Goal: Task Accomplishment & Management: Manage account settings

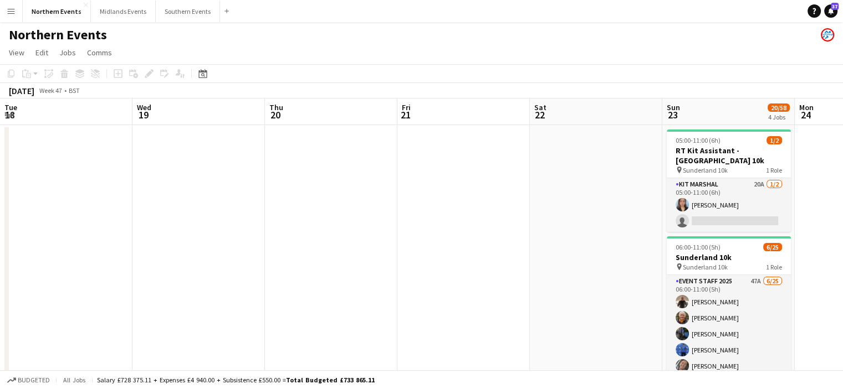
scroll to position [0, 381]
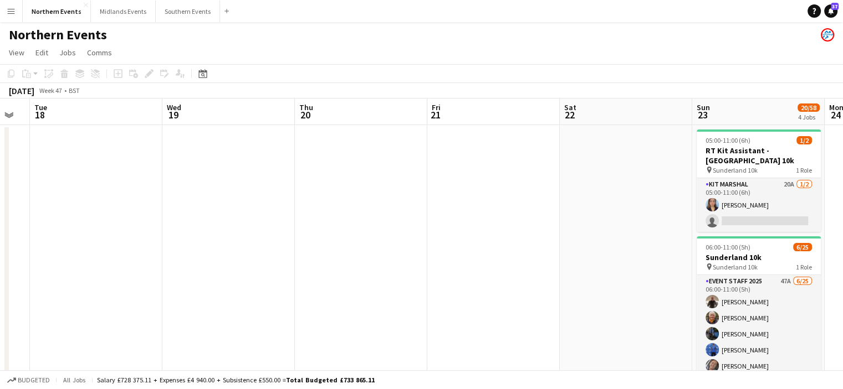
drag, startPoint x: 235, startPoint y: 200, endPoint x: 562, endPoint y: 193, distance: 327.0
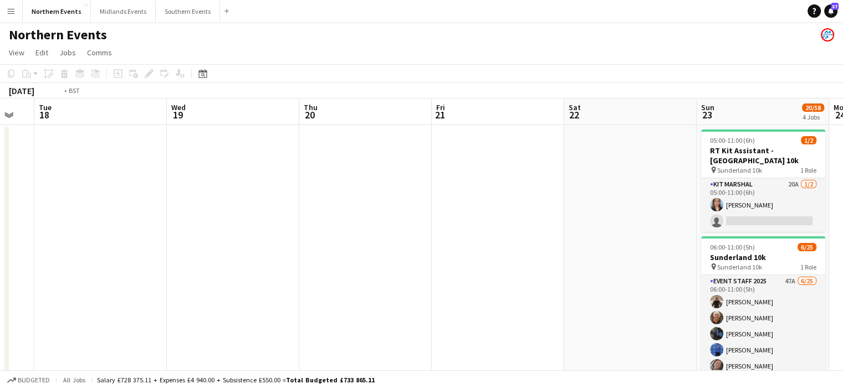
drag, startPoint x: 357, startPoint y: 203, endPoint x: 638, endPoint y: 198, distance: 280.9
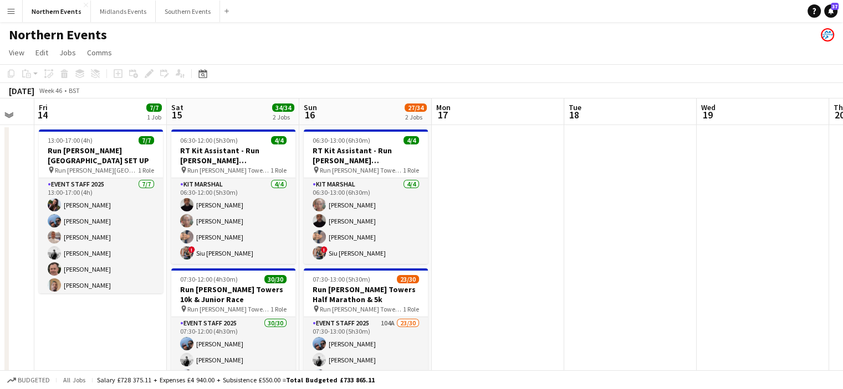
scroll to position [0, 270]
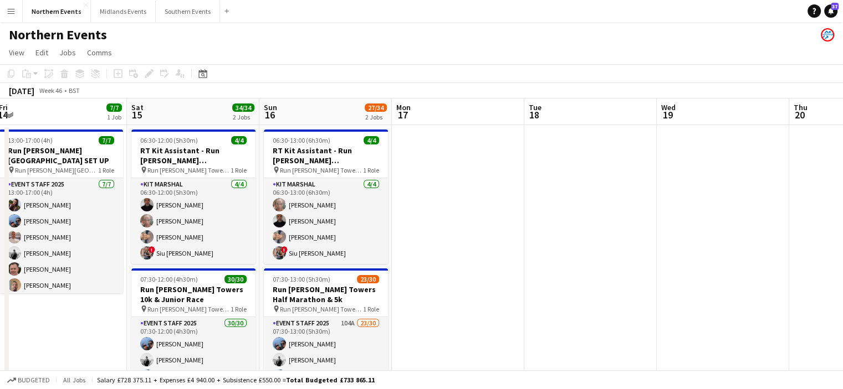
drag, startPoint x: 522, startPoint y: 245, endPoint x: 546, endPoint y: 245, distance: 24.4
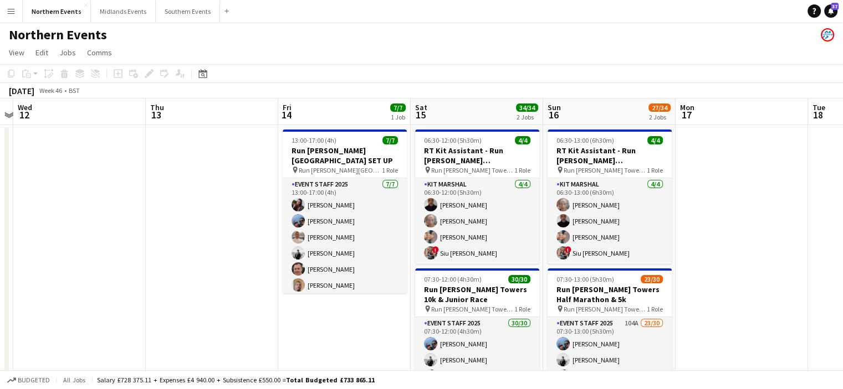
scroll to position [0, 250]
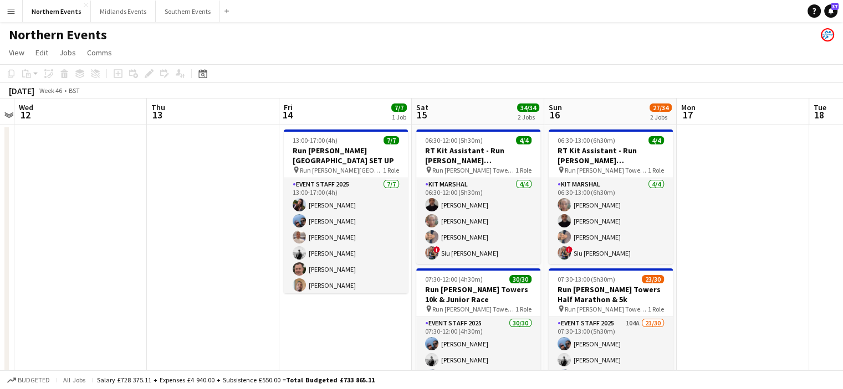
drag, startPoint x: 240, startPoint y: 232, endPoint x: 525, endPoint y: 246, distance: 284.6
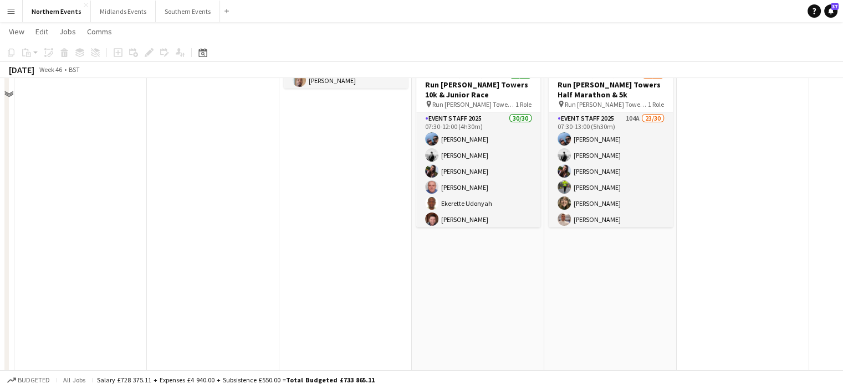
scroll to position [221, 0]
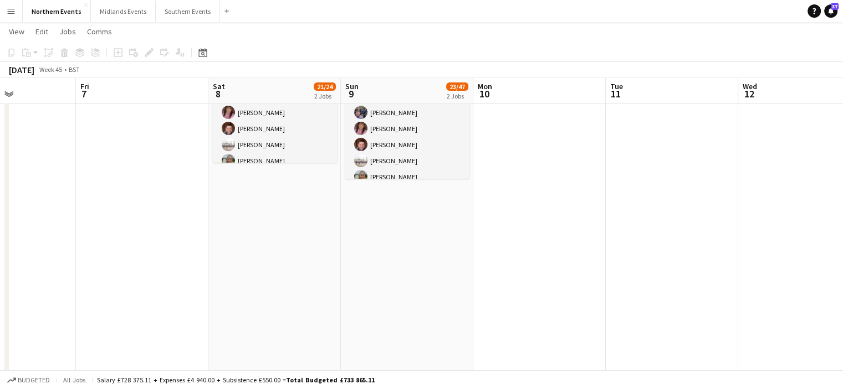
drag, startPoint x: 314, startPoint y: 201, endPoint x: 782, endPoint y: 119, distance: 474.8
click at [782, 119] on app-calendar-viewport "Wed 5 Thu 6 Fri 7 Sat 8 21/24 2 Jobs Sun 9 23/47 2 Jobs Mon 10 Tue 11 Wed 12 Th…" at bounding box center [421, 332] width 843 height 1018
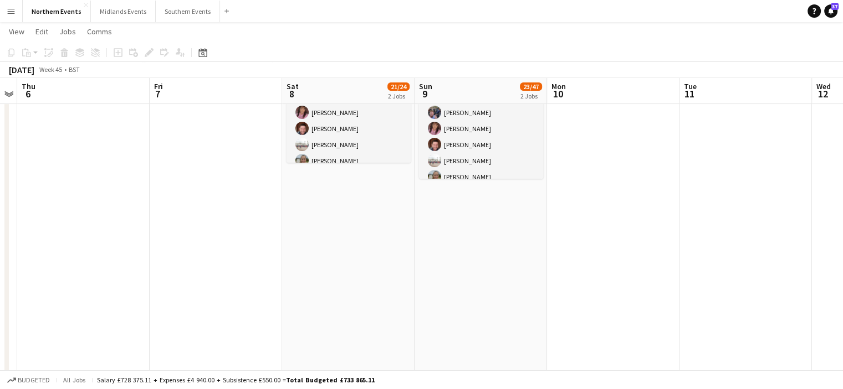
drag, startPoint x: 385, startPoint y: 206, endPoint x: 596, endPoint y: 189, distance: 211.7
click at [596, 189] on app-calendar-viewport "Tue 4 Wed 5 Thu 6 Fri 7 Sat 8 21/24 2 Jobs Sun 9 23/47 2 Jobs Mon 10 Tue 11 Wed…" at bounding box center [421, 332] width 843 height 1018
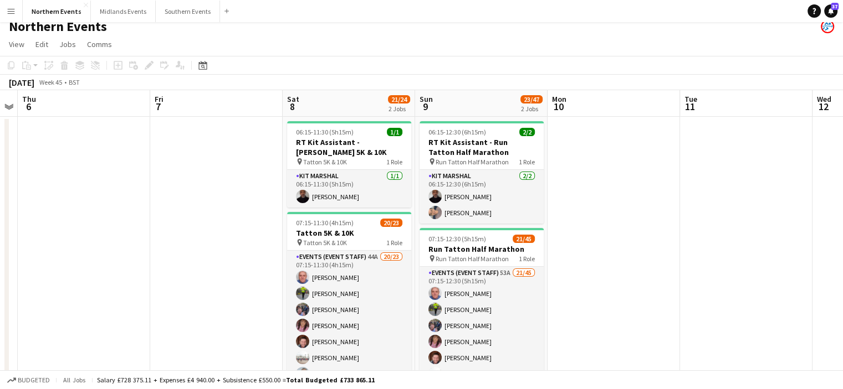
scroll to position [13, 0]
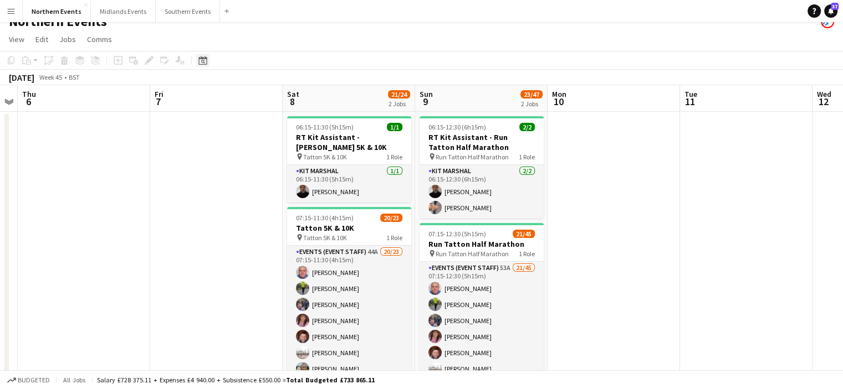
click at [206, 64] on icon at bounding box center [202, 60] width 8 height 9
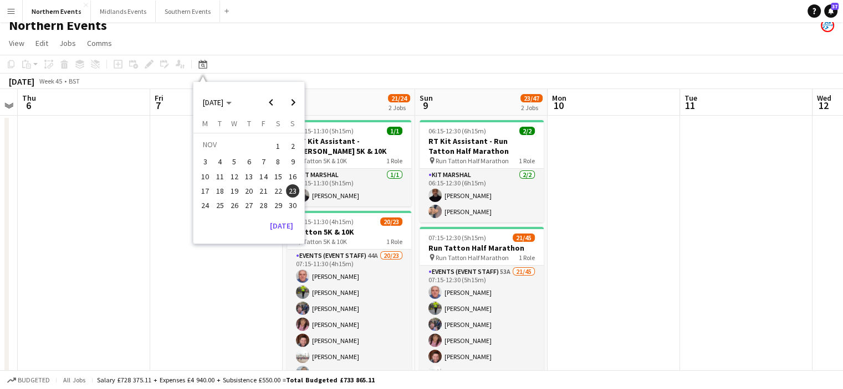
scroll to position [15, 0]
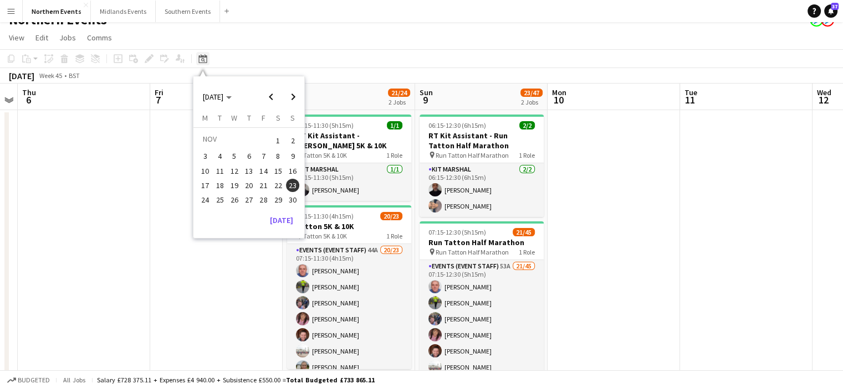
click at [202, 57] on icon at bounding box center [202, 58] width 8 height 9
click at [293, 97] on span "Next month" at bounding box center [293, 97] width 22 height 22
click at [275, 97] on span "Previous month" at bounding box center [271, 97] width 22 height 22
click at [268, 101] on span "Previous month" at bounding box center [271, 97] width 22 height 22
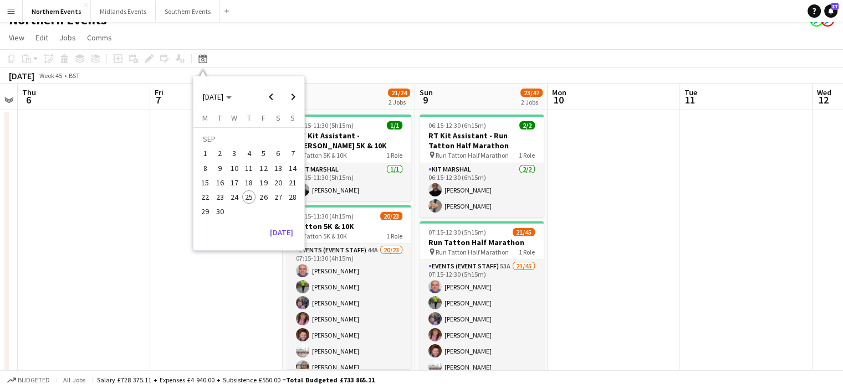
click at [294, 199] on span "28" at bounding box center [292, 197] width 13 height 13
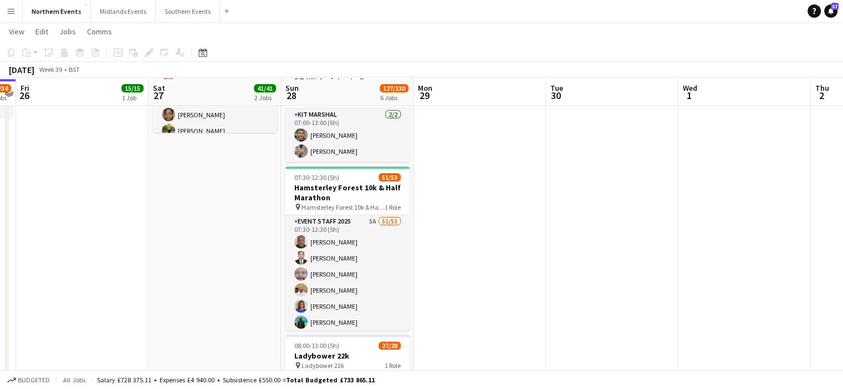
scroll to position [268, 0]
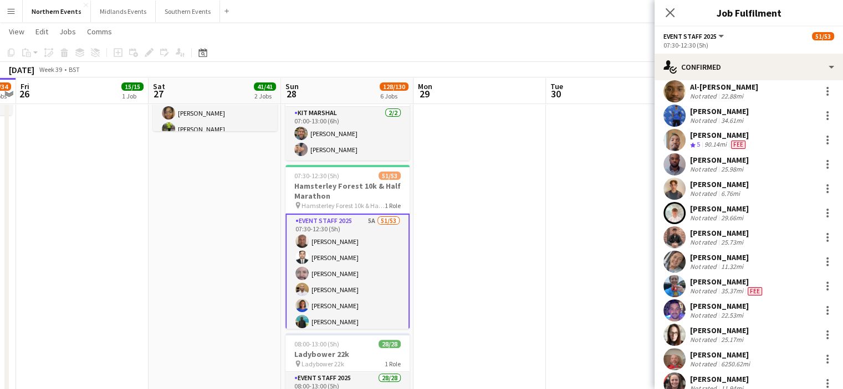
scroll to position [410, 0]
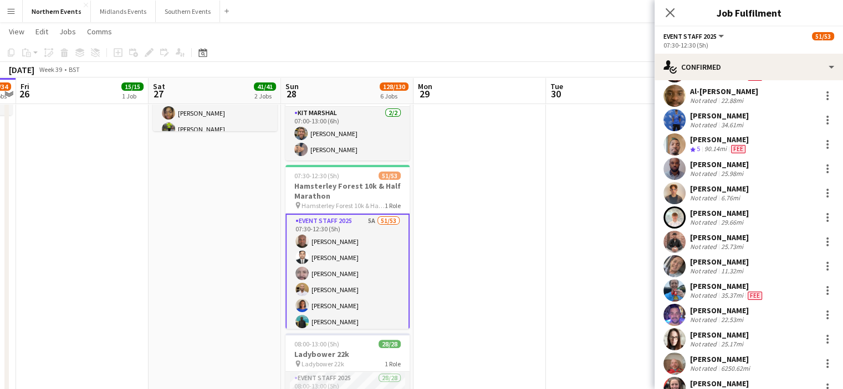
click at [715, 170] on div "Not rated" at bounding box center [704, 174] width 29 height 8
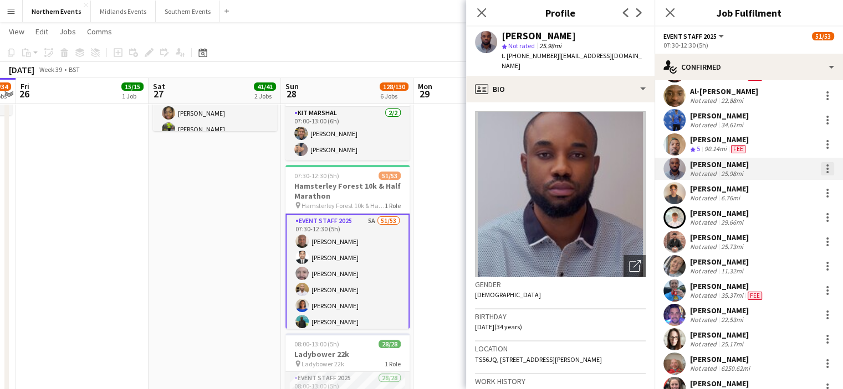
click at [821, 168] on div at bounding box center [827, 168] width 13 height 13
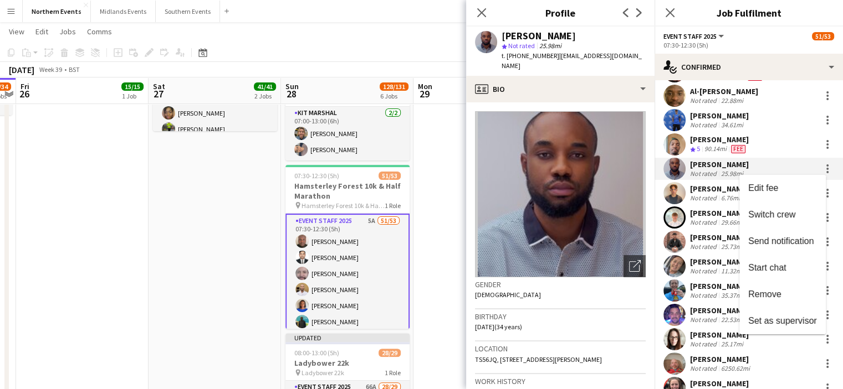
click at [609, 78] on div at bounding box center [421, 194] width 843 height 389
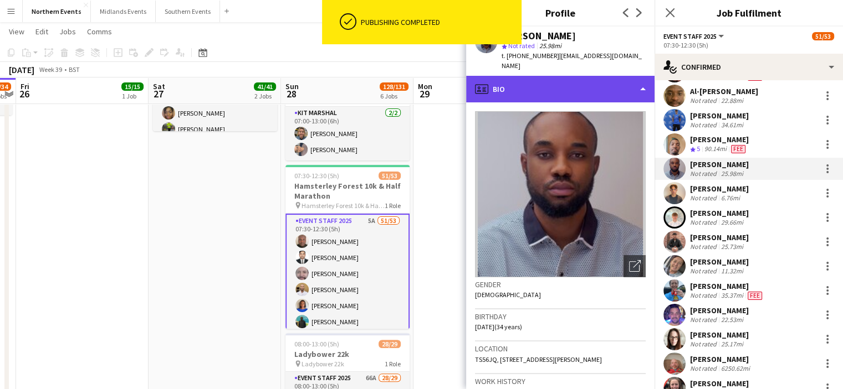
click at [633, 78] on div "profile Bio" at bounding box center [560, 89] width 188 height 27
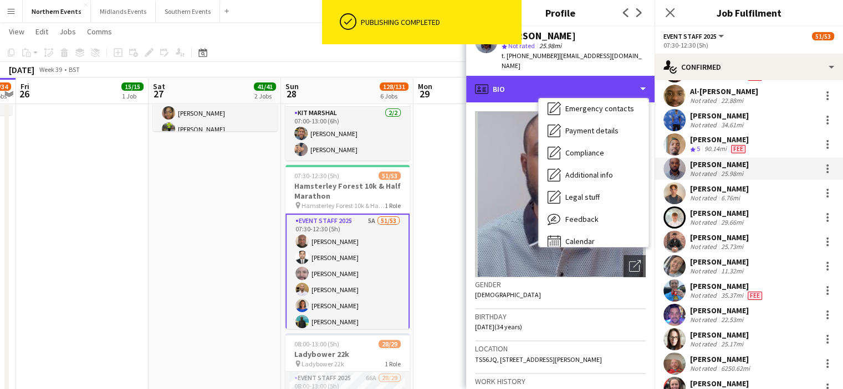
scroll to position [102, 0]
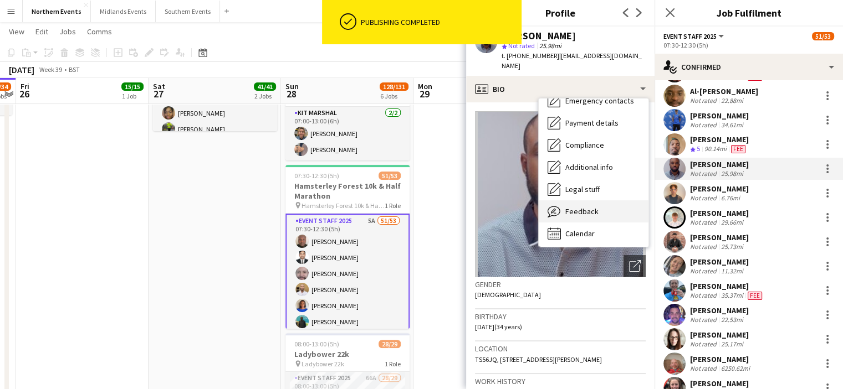
click at [600, 201] on div "Feedback Feedback" at bounding box center [594, 212] width 110 height 22
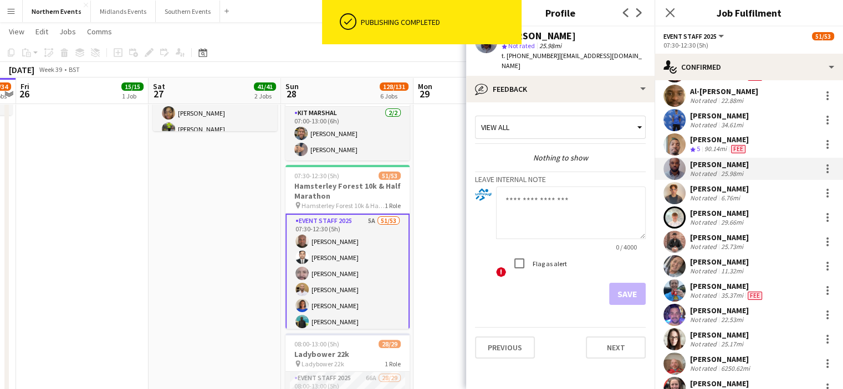
click at [532, 201] on textarea at bounding box center [571, 213] width 150 height 53
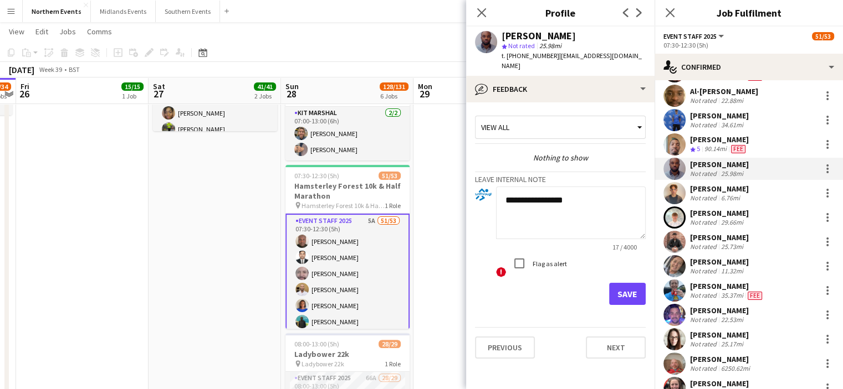
type textarea "**********"
click at [621, 285] on button "Save" at bounding box center [627, 294] width 37 height 22
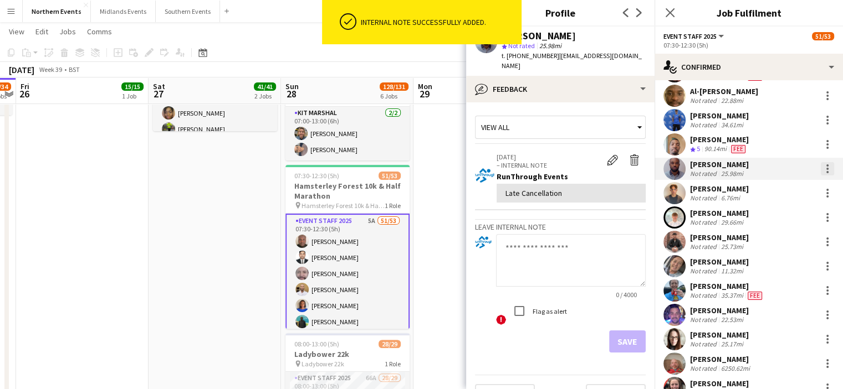
click at [821, 163] on div at bounding box center [827, 168] width 13 height 13
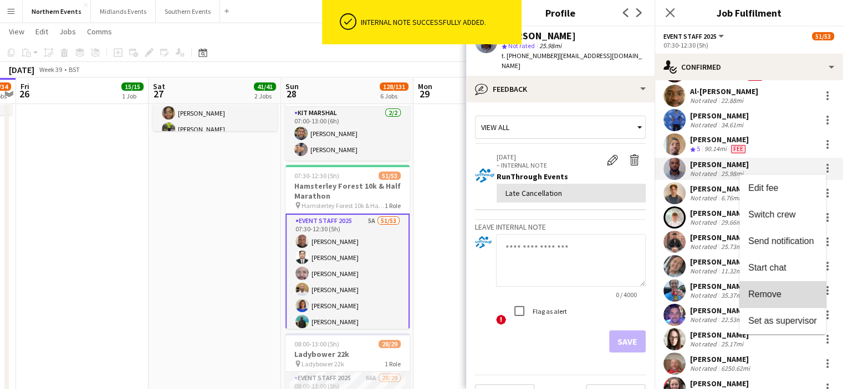
click at [763, 302] on button "Remove" at bounding box center [782, 294] width 86 height 27
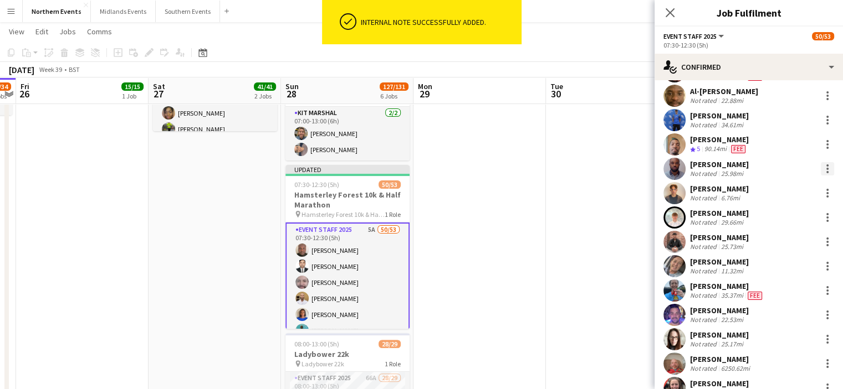
click at [826, 168] on div at bounding box center [827, 169] width 2 height 2
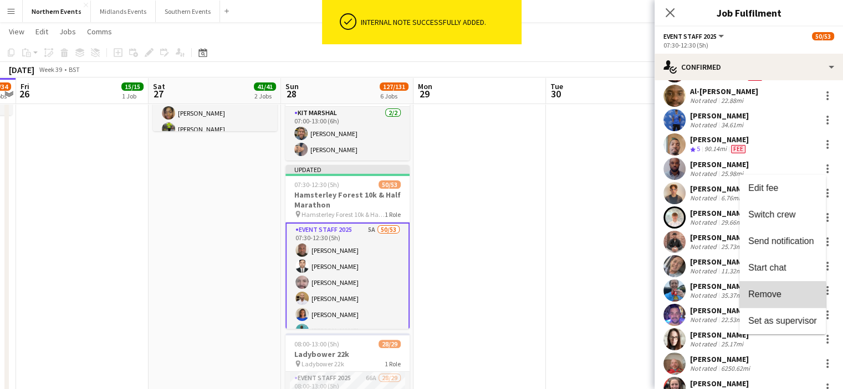
click at [773, 298] on span "Remove" at bounding box center [764, 294] width 33 height 9
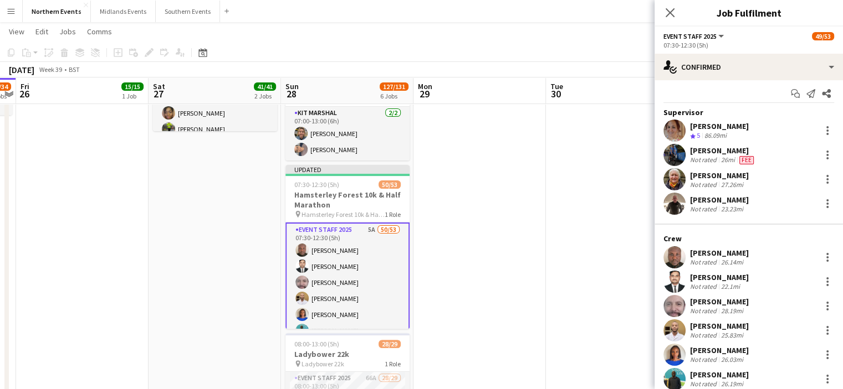
scroll to position [0, 0]
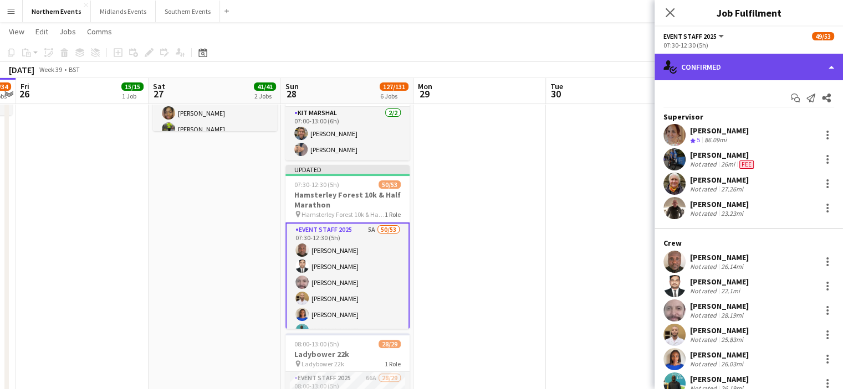
click at [828, 66] on div "single-neutral-actions-check-2 Confirmed" at bounding box center [748, 67] width 188 height 27
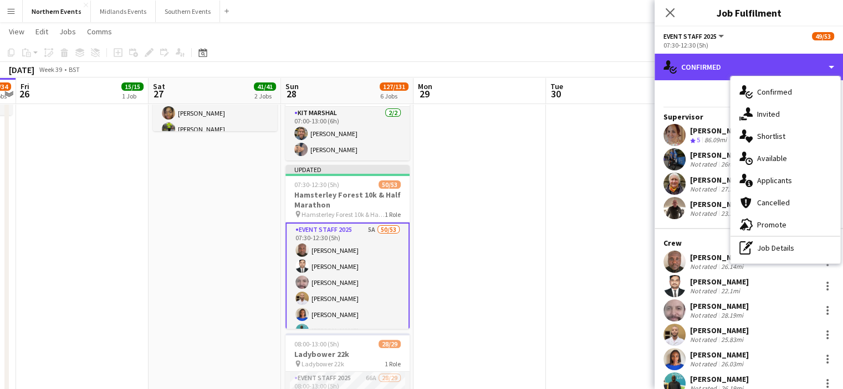
drag, startPoint x: 828, startPoint y: 66, endPoint x: 830, endPoint y: 268, distance: 202.2
click at [830, 268] on div "single-neutral-actions-check-2 Confirmed single-neutral-actions-check-2 Confirm…" at bounding box center [748, 222] width 188 height 336
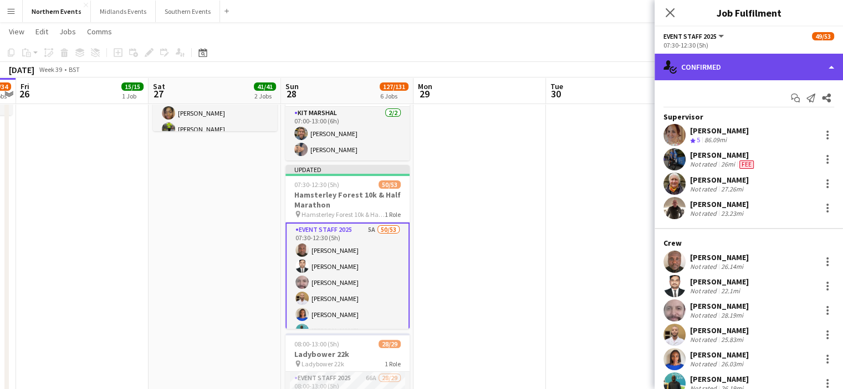
click at [829, 64] on div "single-neutral-actions-check-2 Confirmed" at bounding box center [748, 67] width 188 height 27
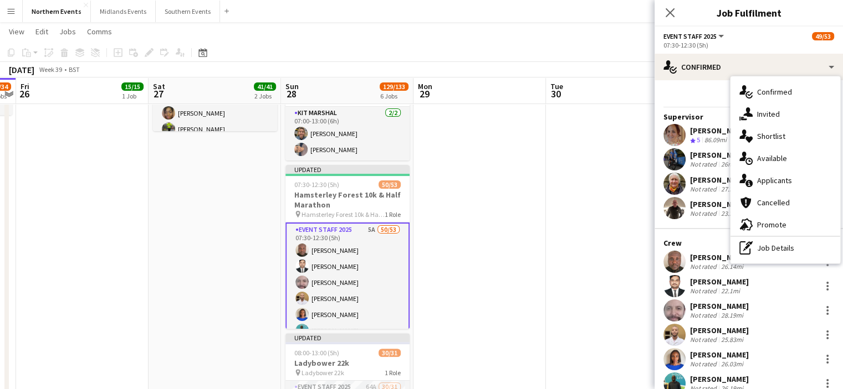
click at [788, 185] on span "Applicants" at bounding box center [774, 181] width 35 height 10
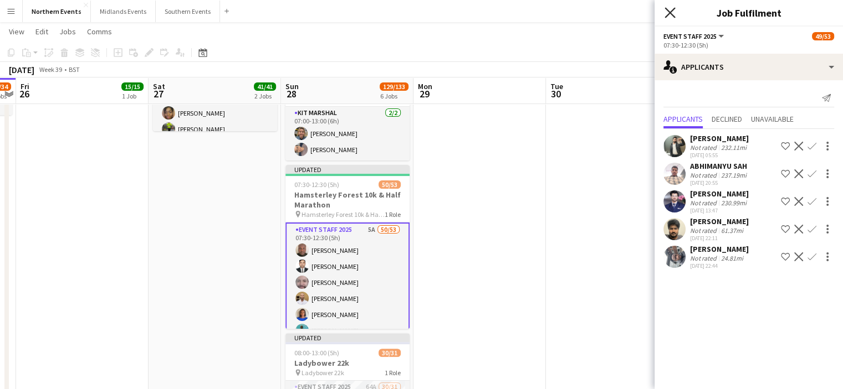
click at [665, 13] on icon "Close pop-in" at bounding box center [669, 12] width 11 height 11
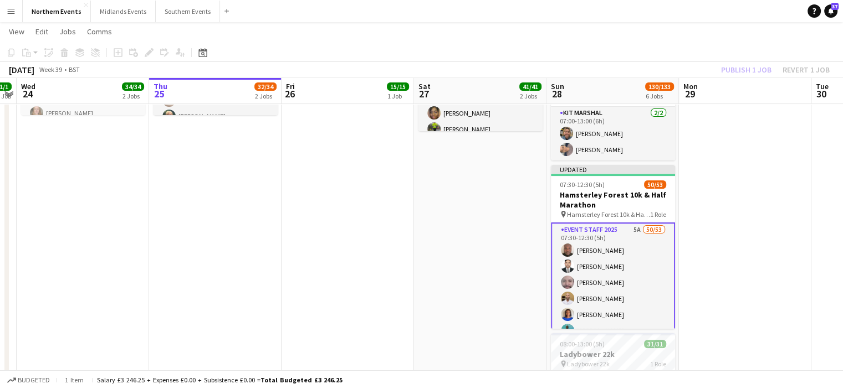
drag, startPoint x: 388, startPoint y: 232, endPoint x: 501, endPoint y: 249, distance: 113.9
click at [501, 249] on app-calendar-viewport "Mon 22 Tue 23 1/1 1 Job Wed 24 34/34 2 Jobs Thu 25 32/34 2 Jobs Fri 26 15/15 1 …" at bounding box center [421, 284] width 843 height 1018
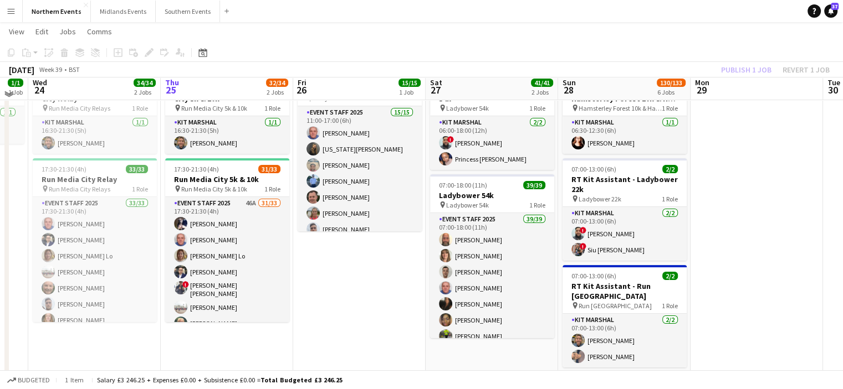
scroll to position [57, 0]
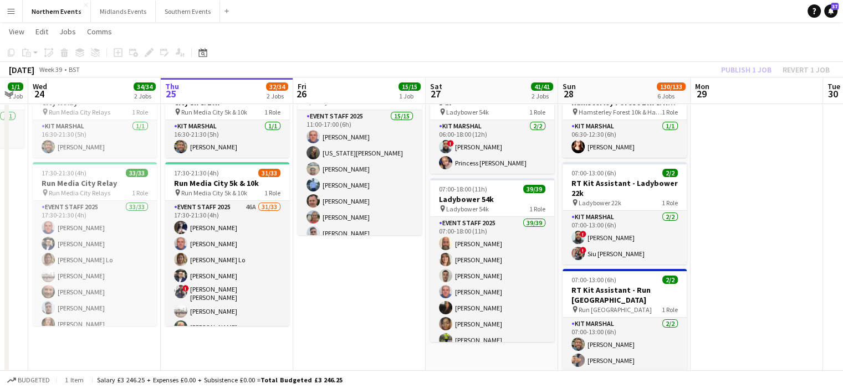
click at [762, 73] on div "Publish 1 job Revert 1 job" at bounding box center [775, 70] width 135 height 14
drag, startPoint x: 755, startPoint y: 70, endPoint x: 762, endPoint y: 73, distance: 8.1
click at [762, 73] on button "Publish 1 job" at bounding box center [745, 70] width 59 height 14
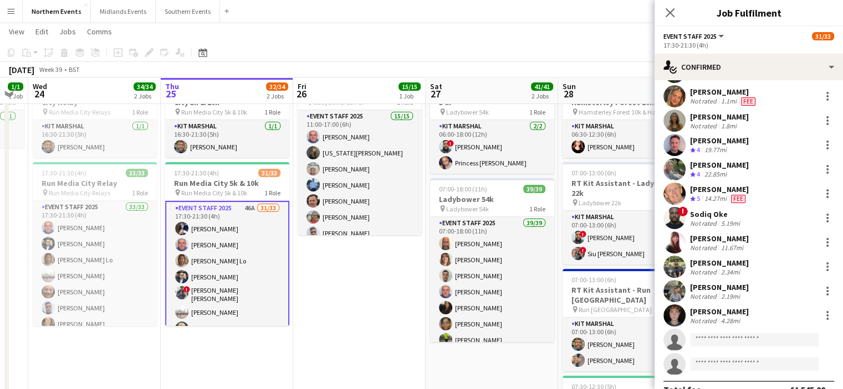
scroll to position [556, 0]
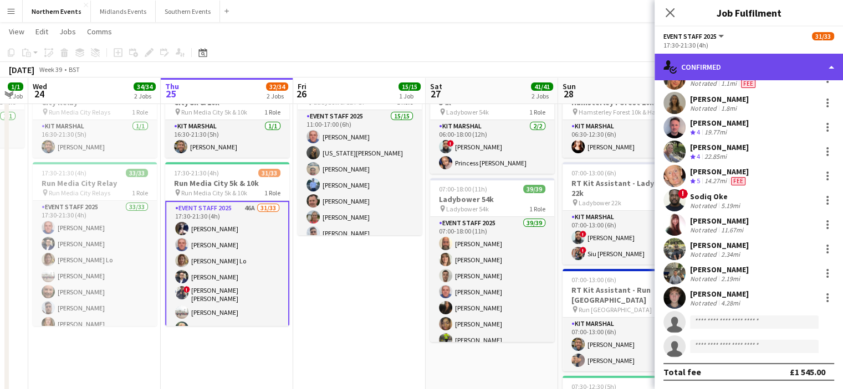
click at [716, 73] on div "single-neutral-actions-check-2 Confirmed" at bounding box center [748, 67] width 188 height 27
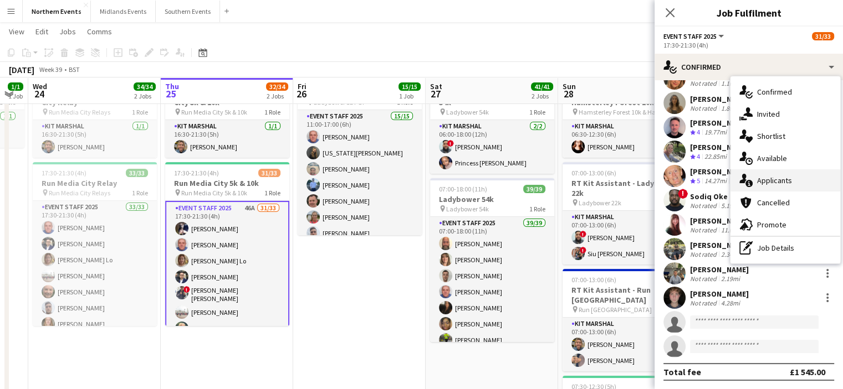
click at [798, 188] on div "single-neutral-actions-information Applicants" at bounding box center [785, 181] width 110 height 22
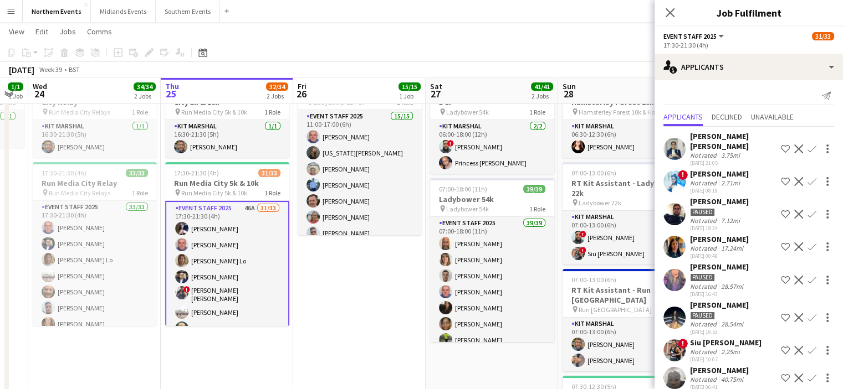
scroll to position [0, 0]
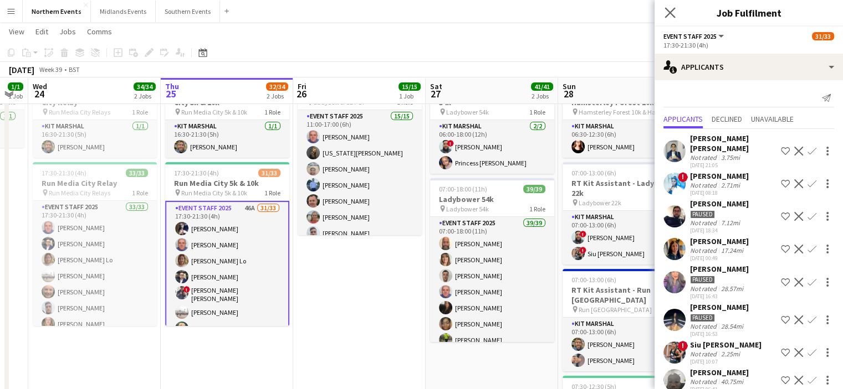
click at [676, 12] on app-icon "Close pop-in" at bounding box center [670, 13] width 16 height 16
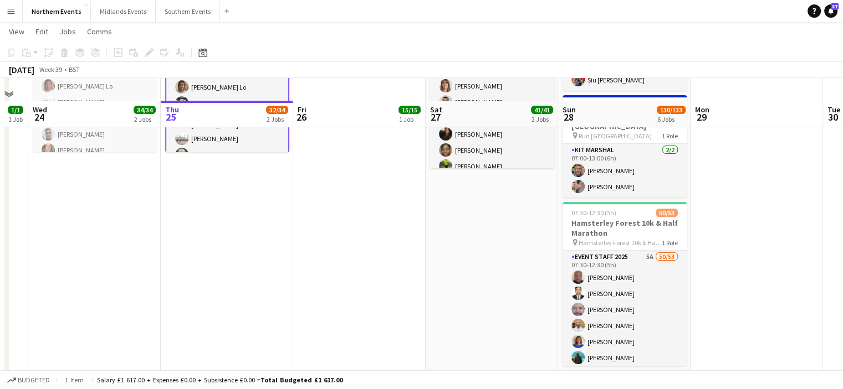
scroll to position [254, 0]
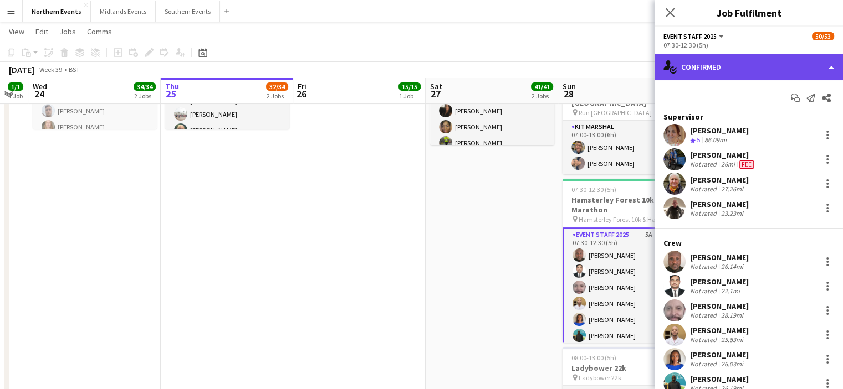
click at [800, 71] on div "single-neutral-actions-check-2 Confirmed" at bounding box center [748, 67] width 188 height 27
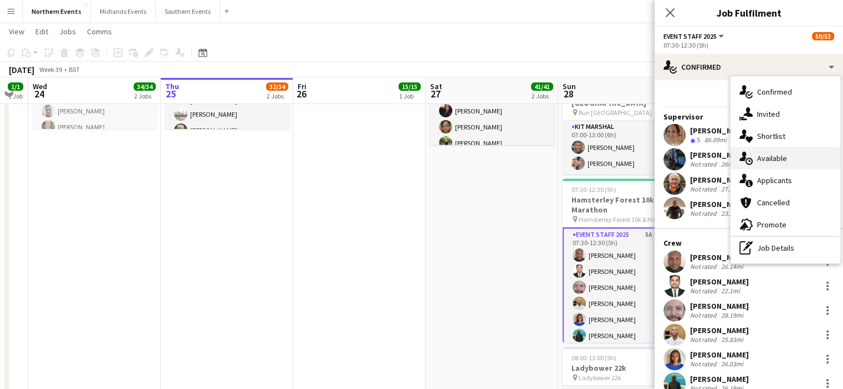
click at [776, 159] on span "Available" at bounding box center [772, 158] width 30 height 10
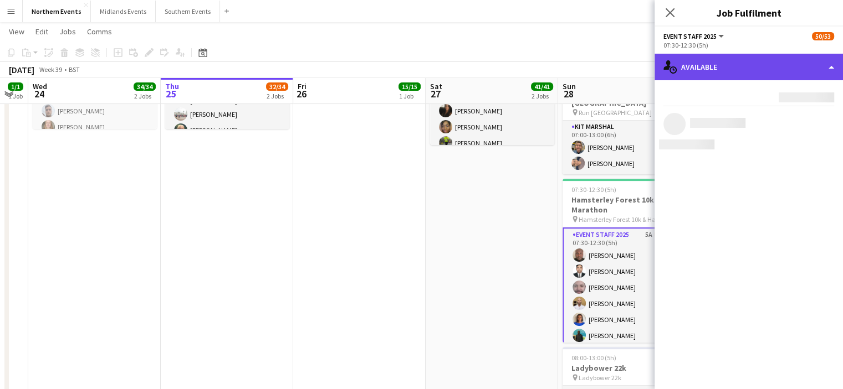
click at [754, 66] on div "single-neutral-actions-upload Available" at bounding box center [748, 67] width 188 height 27
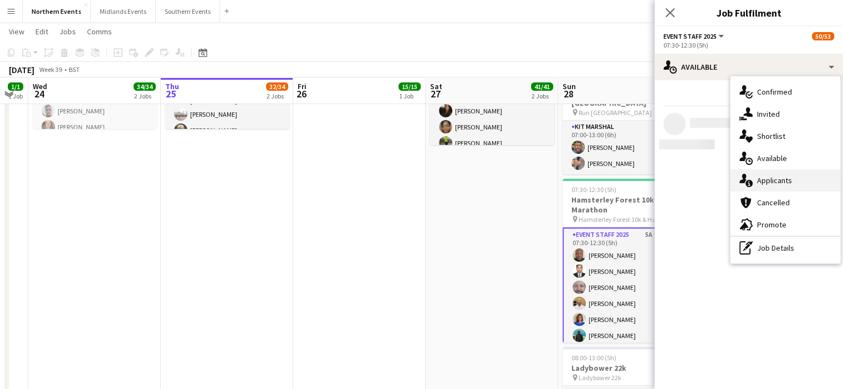
click at [771, 175] on div "single-neutral-actions-information Applicants" at bounding box center [785, 181] width 110 height 22
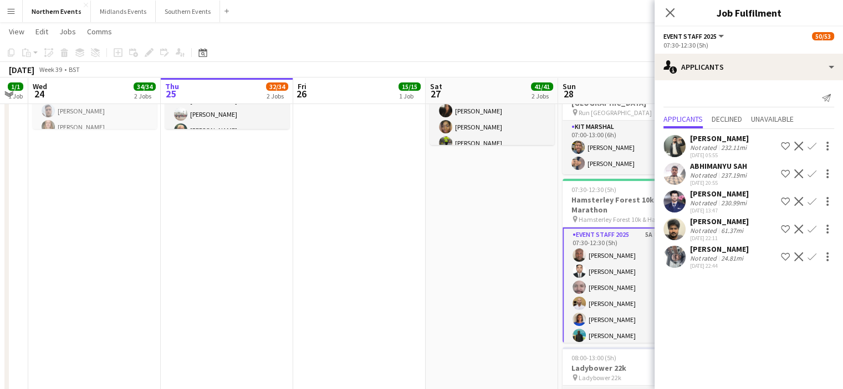
click at [815, 262] on app-icon "Confirm" at bounding box center [811, 257] width 9 height 9
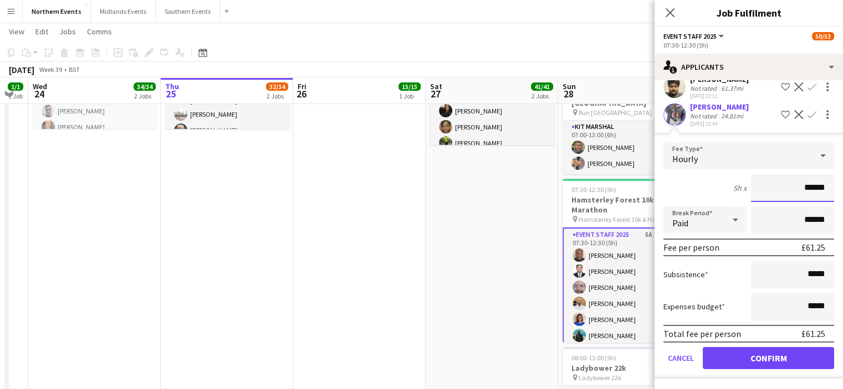
scroll to position [151, 0]
click at [805, 357] on button "Confirm" at bounding box center [768, 358] width 131 height 22
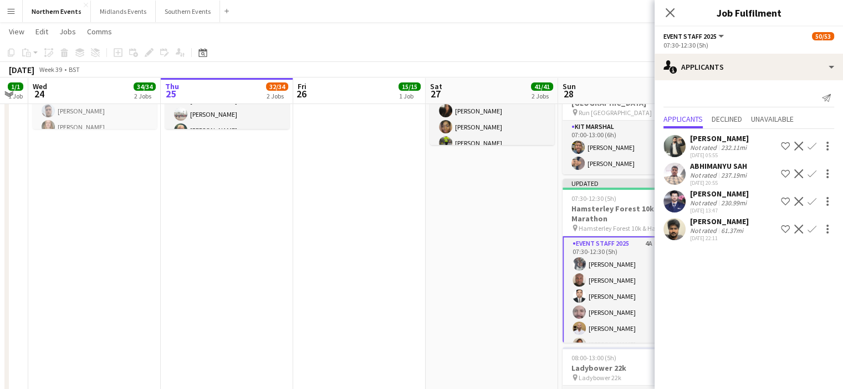
scroll to position [0, 0]
click at [669, 11] on icon "Close pop-in" at bounding box center [669, 12] width 11 height 11
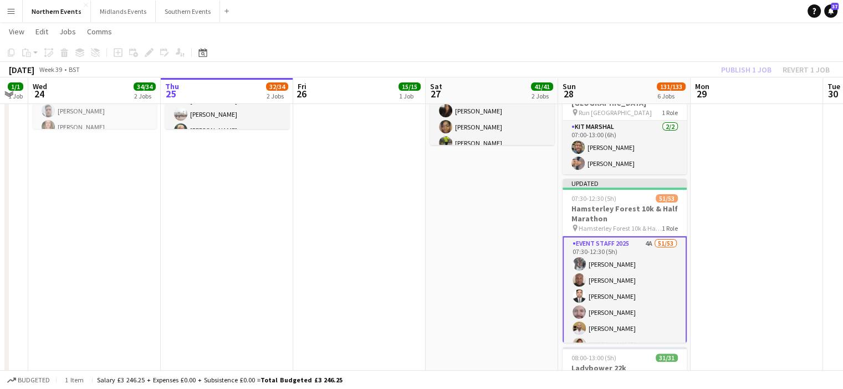
click at [7, 8] on app-icon "Menu" at bounding box center [11, 11] width 9 height 9
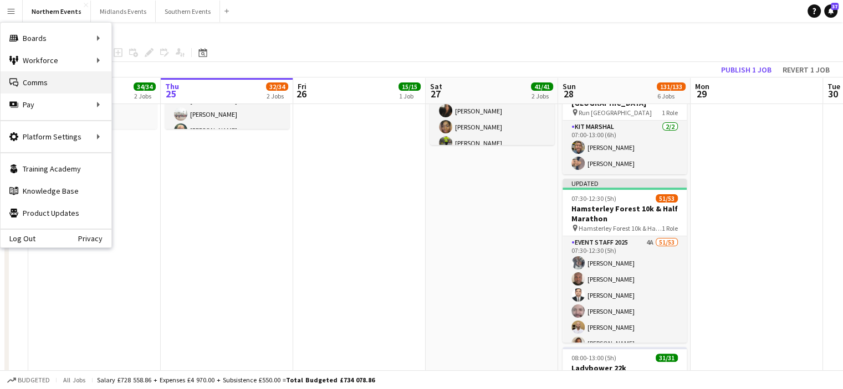
click at [69, 80] on link "Comms Comms" at bounding box center [56, 82] width 111 height 22
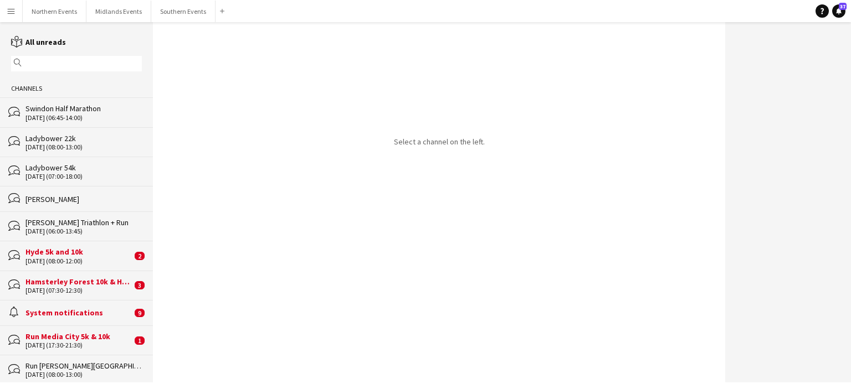
click at [4, 17] on button "Menu" at bounding box center [11, 11] width 22 height 22
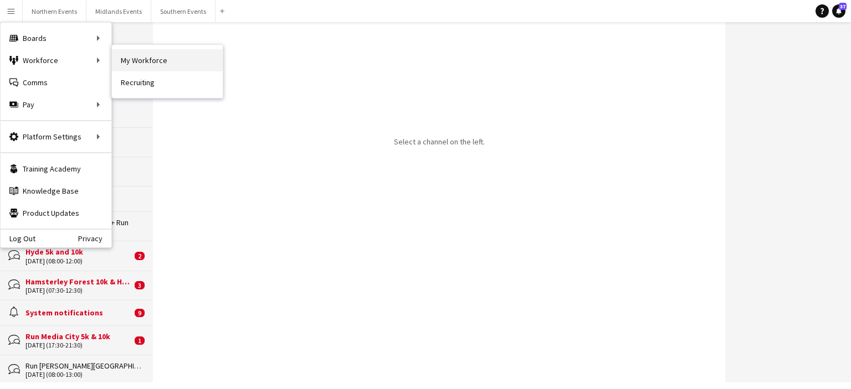
click at [134, 57] on link "My Workforce" at bounding box center [167, 60] width 111 height 22
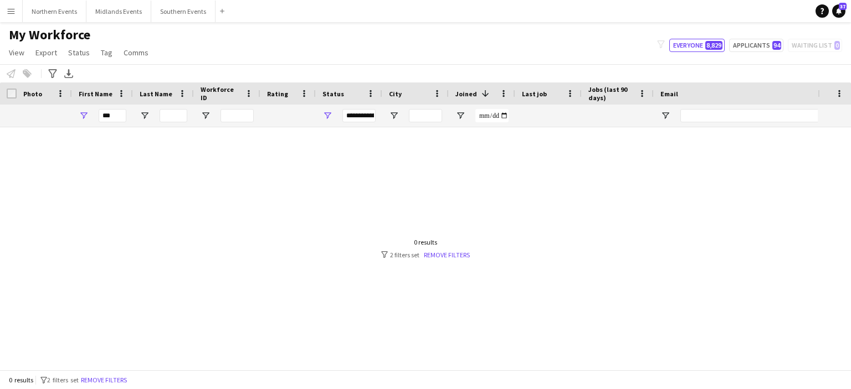
click at [118, 124] on div "***" at bounding box center [113, 116] width 28 height 22
click at [117, 112] on input "***" at bounding box center [113, 115] width 28 height 13
type input "*"
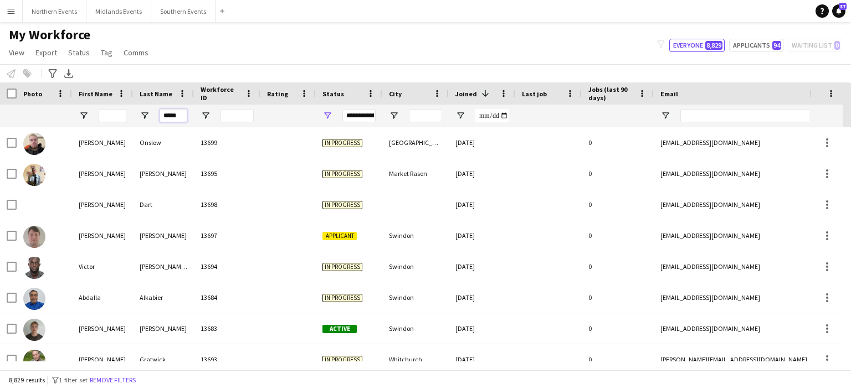
type input "****"
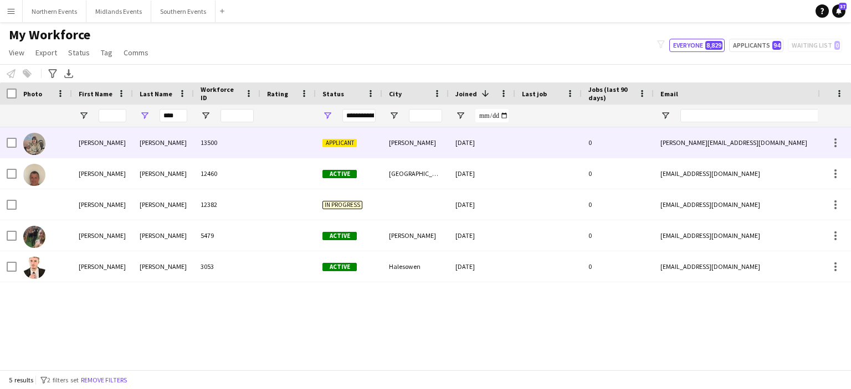
click at [89, 146] on div "[PERSON_NAME]" at bounding box center [102, 142] width 61 height 30
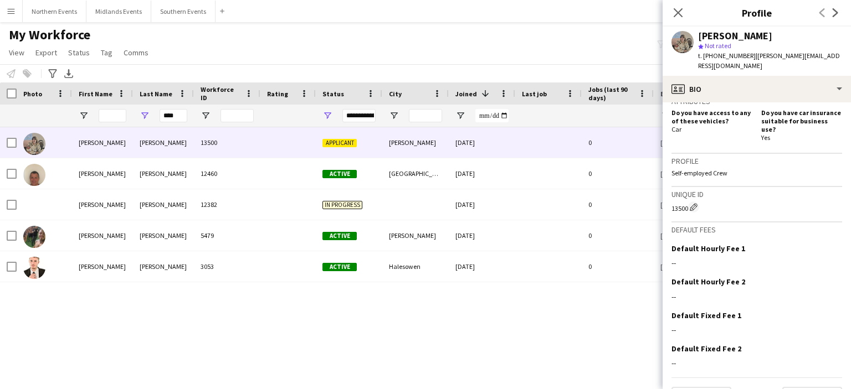
scroll to position [389, 0]
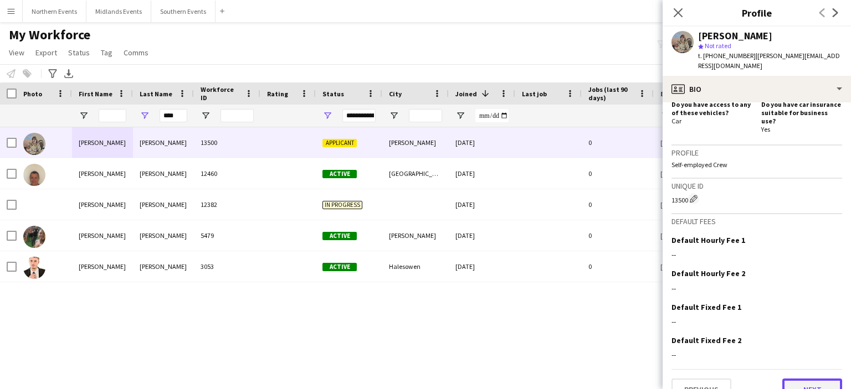
click at [808, 379] on button "Next" at bounding box center [812, 390] width 60 height 22
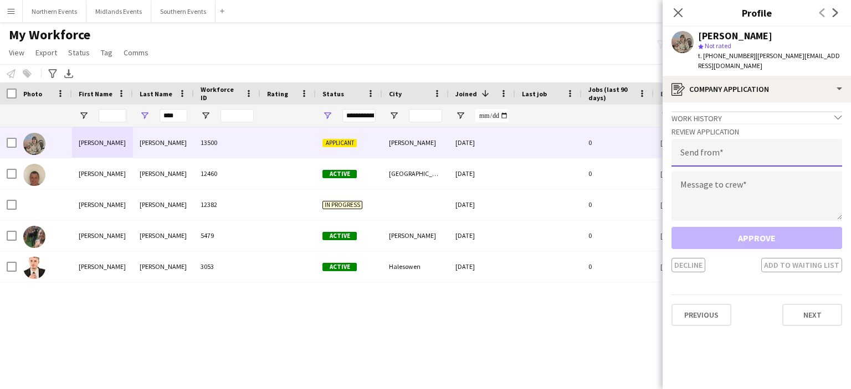
click at [766, 139] on input "email" at bounding box center [757, 153] width 171 height 28
type input "**********"
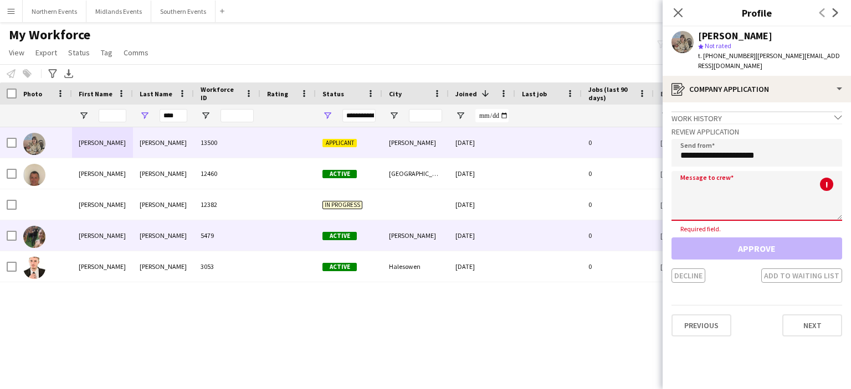
paste textarea "**********"
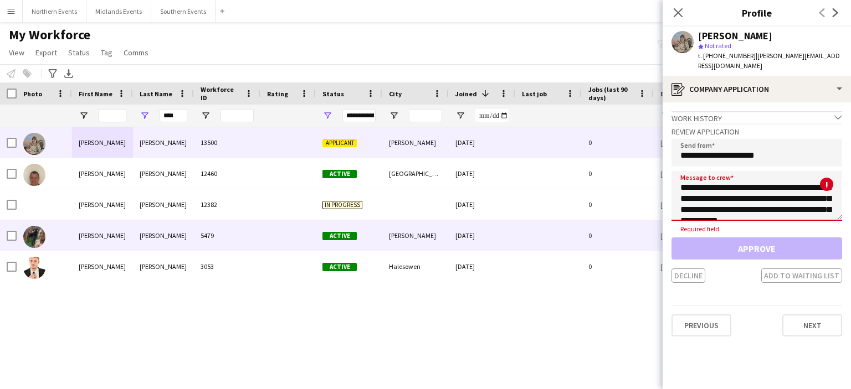
scroll to position [250, 0]
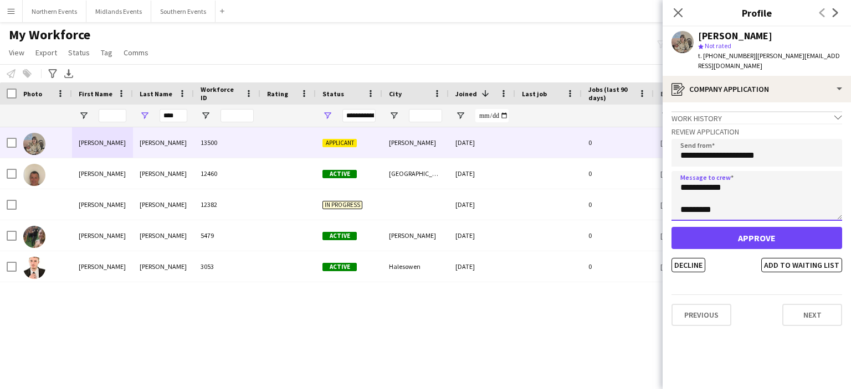
type textarea "**********"
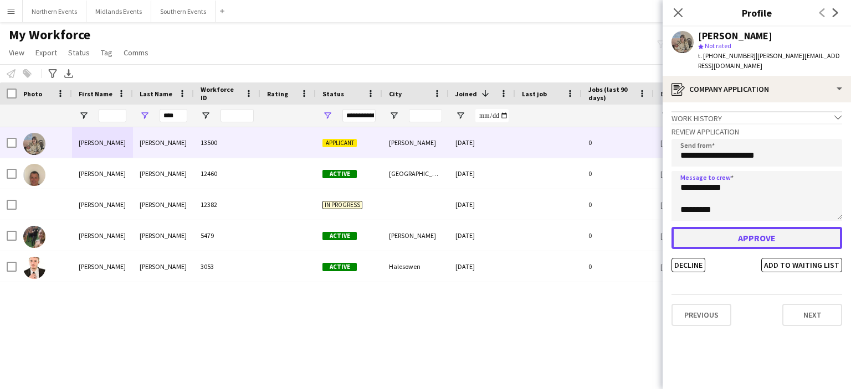
click at [726, 227] on button "Approve" at bounding box center [757, 238] width 171 height 22
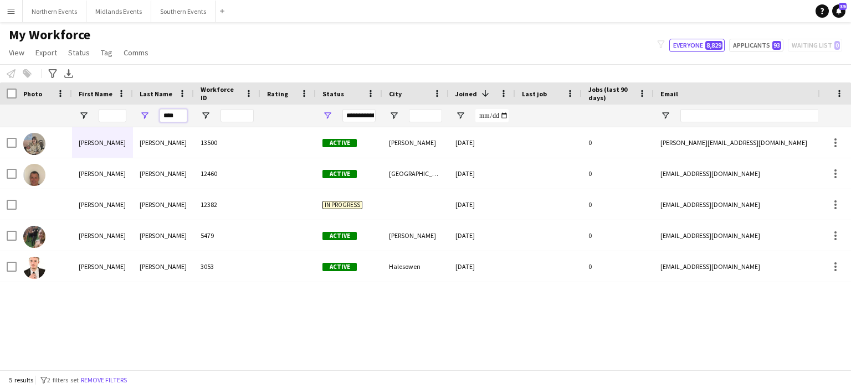
click at [182, 110] on input "****" at bounding box center [174, 115] width 28 height 13
click at [119, 117] on input "First Name Filter Input" at bounding box center [113, 115] width 28 height 13
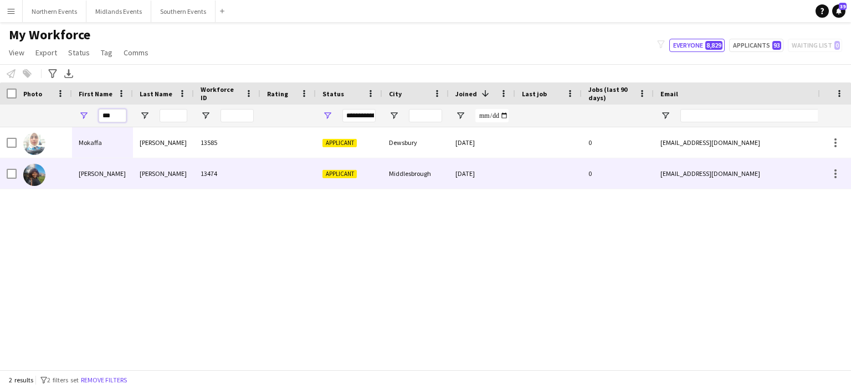
type input "***"
click at [102, 173] on div "[PERSON_NAME]" at bounding box center [102, 173] width 61 height 30
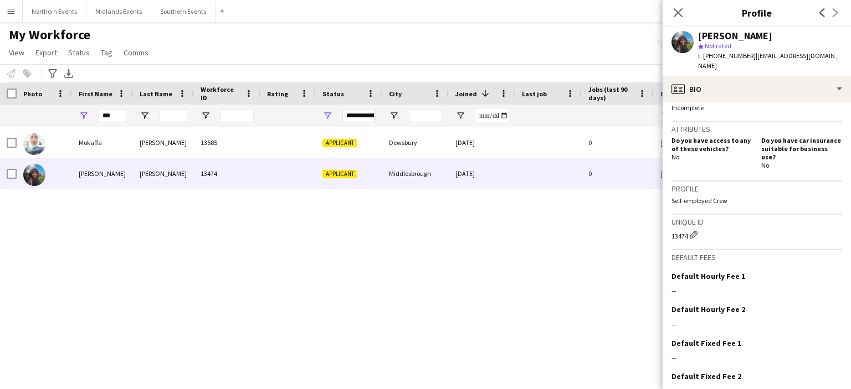
scroll to position [389, 0]
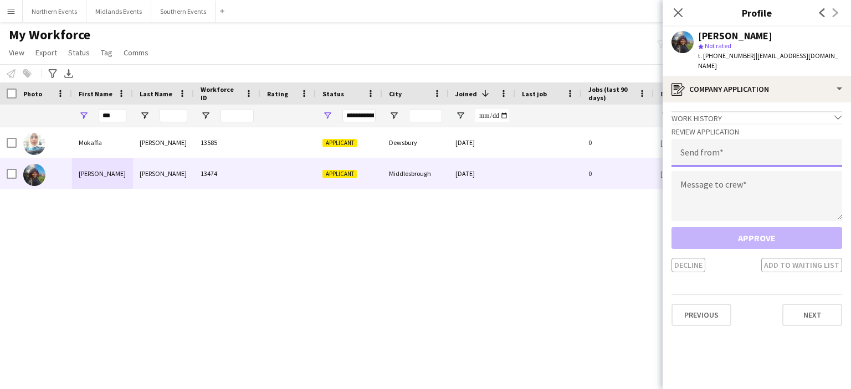
click at [718, 151] on input "email" at bounding box center [757, 153] width 171 height 28
type input "**********"
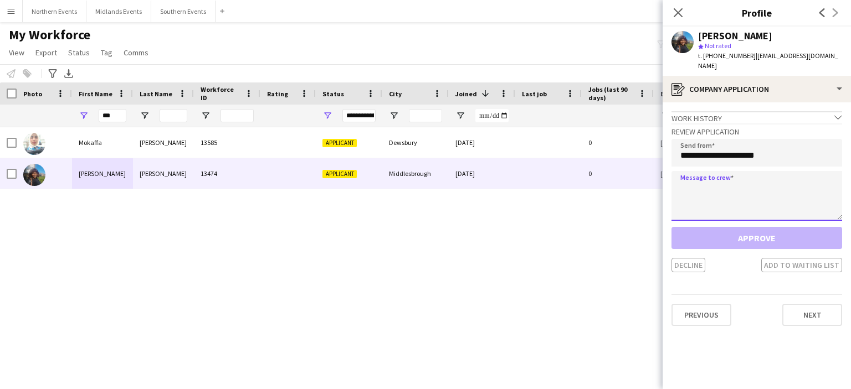
paste textarea "**********"
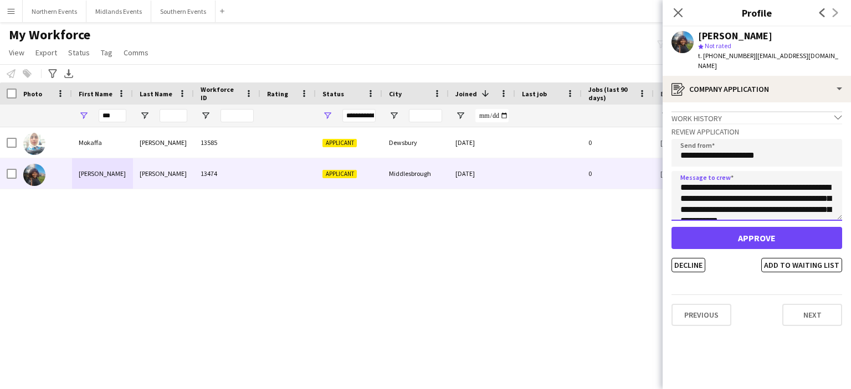
scroll to position [250, 0]
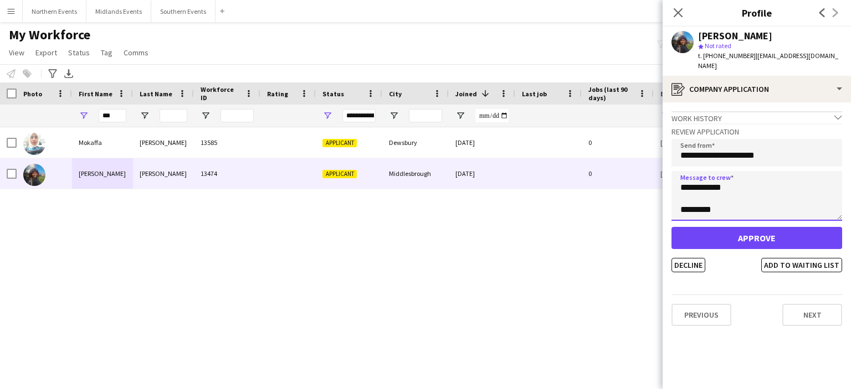
type textarea "**********"
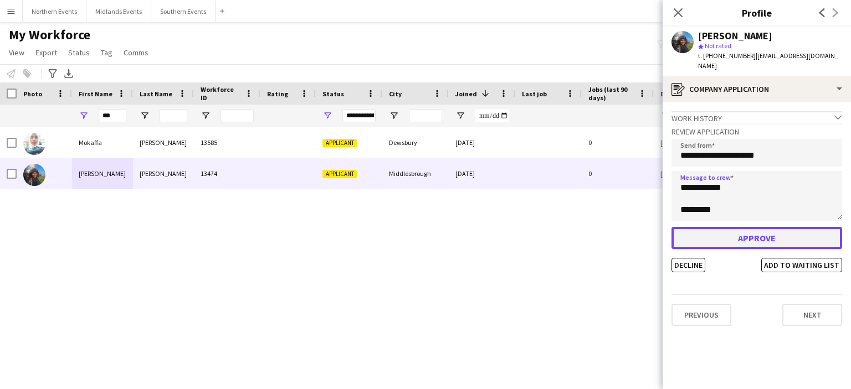
click at [722, 228] on button "Approve" at bounding box center [757, 238] width 171 height 22
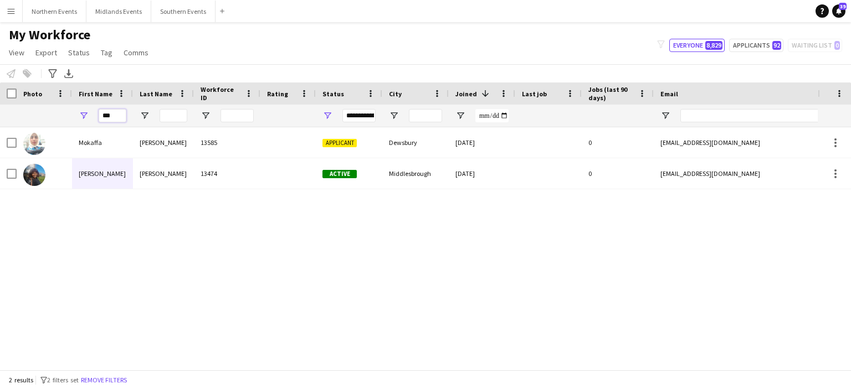
click at [116, 115] on input "***" at bounding box center [113, 115] width 28 height 13
type input "*"
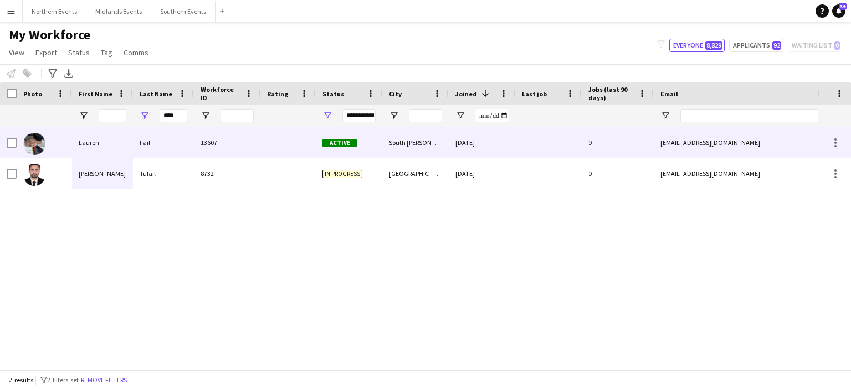
click at [144, 143] on div "Fail" at bounding box center [163, 142] width 61 height 30
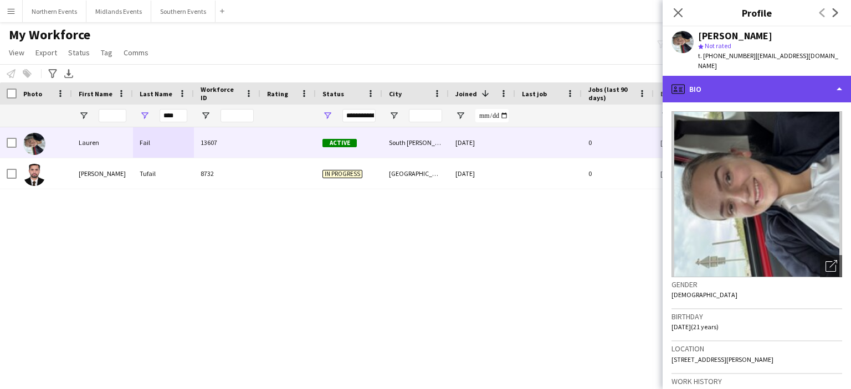
click at [705, 80] on div "profile Bio" at bounding box center [757, 89] width 188 height 27
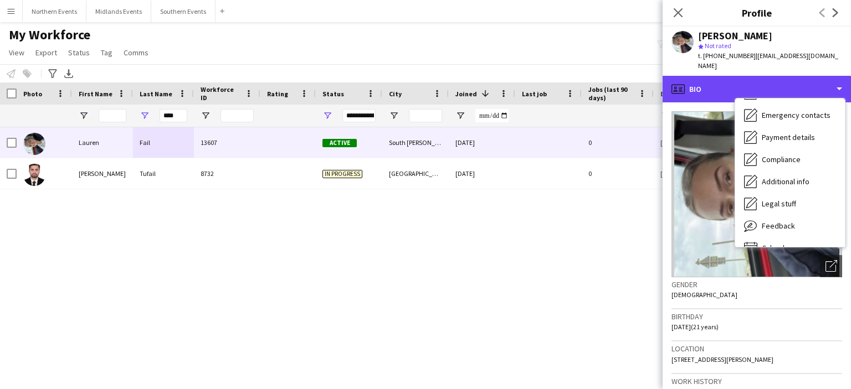
scroll to position [104, 0]
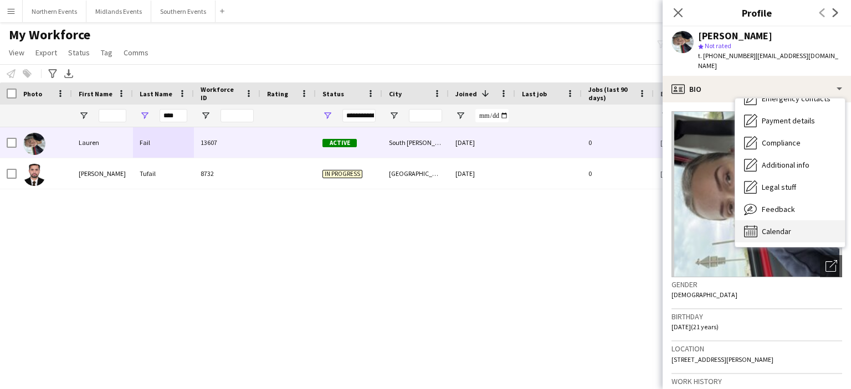
click at [758, 222] on div "Calendar Calendar" at bounding box center [790, 232] width 110 height 22
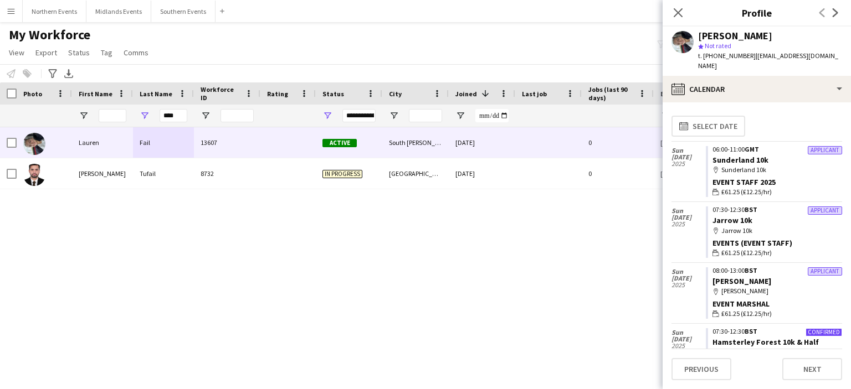
drag, startPoint x: 833, startPoint y: 227, endPoint x: 838, endPoint y: 278, distance: 50.7
click at [838, 278] on div "calendar-full Select date [DATE] Applicant 06:00-11:00 GMT [GEOGRAPHIC_DATA] 10…" at bounding box center [757, 230] width 171 height 238
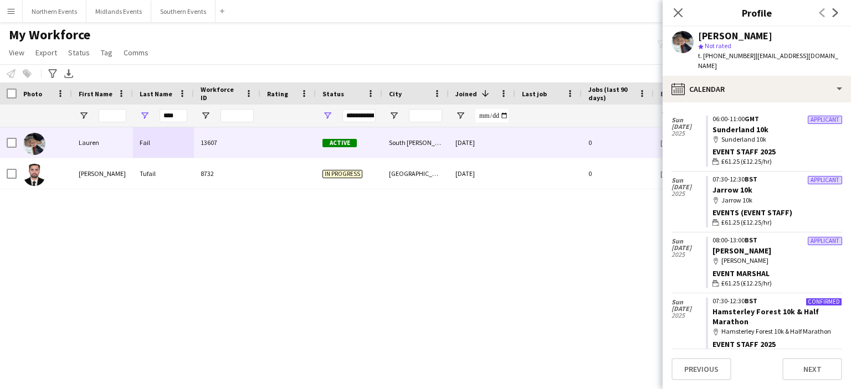
scroll to position [34, 0]
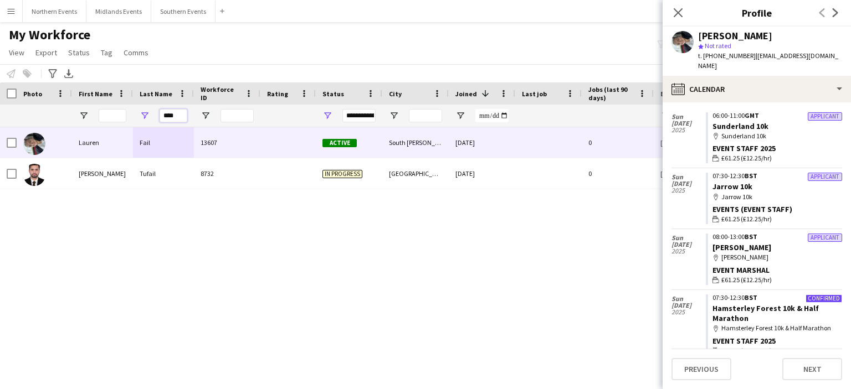
click at [177, 111] on input "****" at bounding box center [174, 115] width 28 height 13
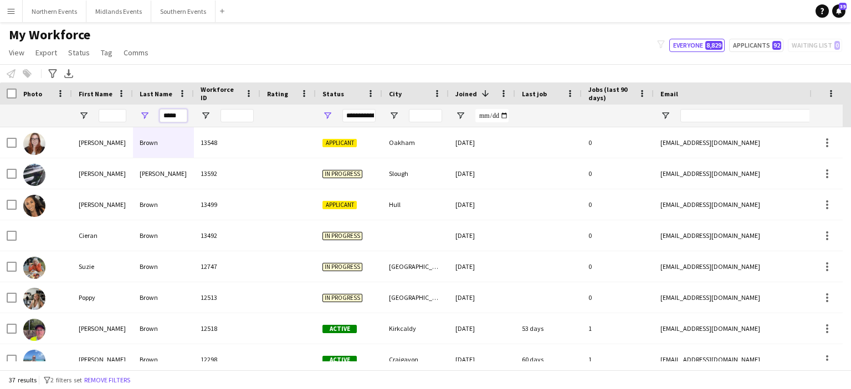
type input "*****"
click at [117, 117] on input "First Name Filter Input" at bounding box center [113, 115] width 28 height 13
type input "*"
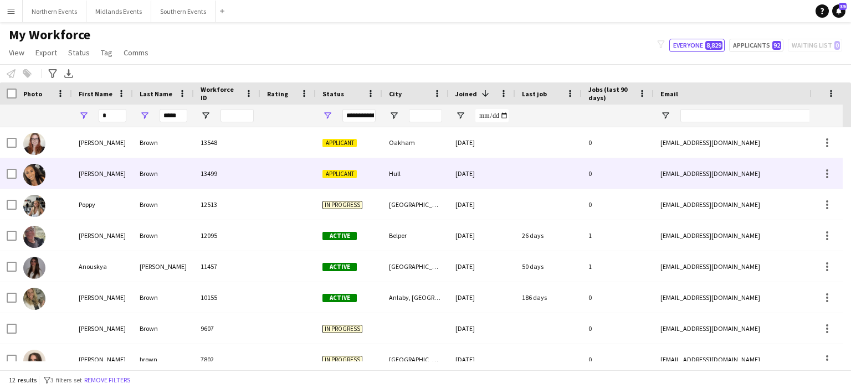
click at [154, 174] on div "Brown" at bounding box center [163, 173] width 61 height 30
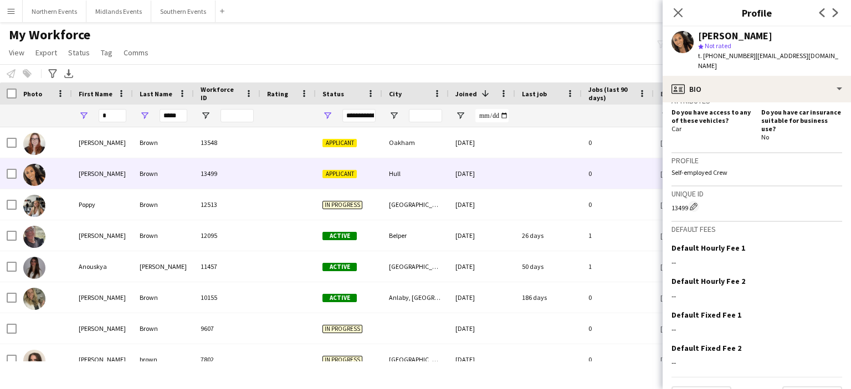
scroll to position [389, 0]
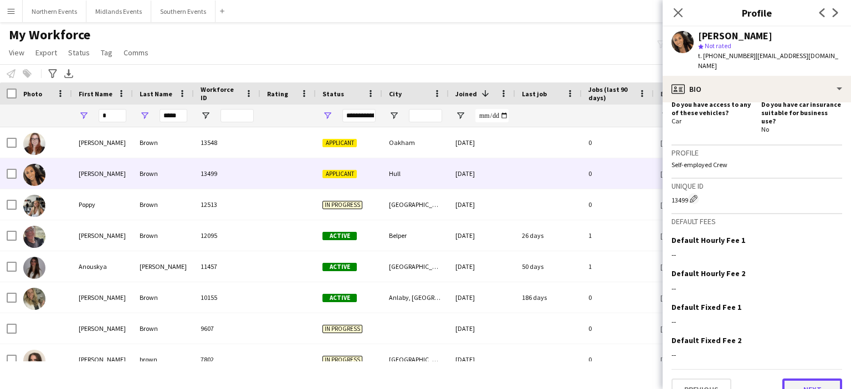
click at [806, 379] on button "Next" at bounding box center [812, 390] width 60 height 22
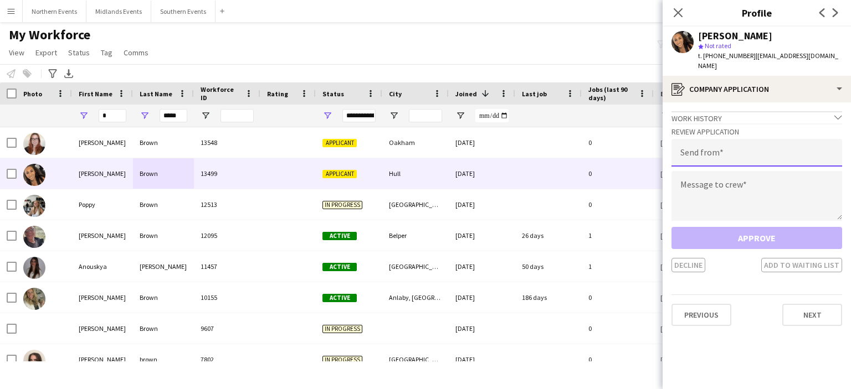
click at [760, 146] on input "email" at bounding box center [757, 153] width 171 height 28
type input "**********"
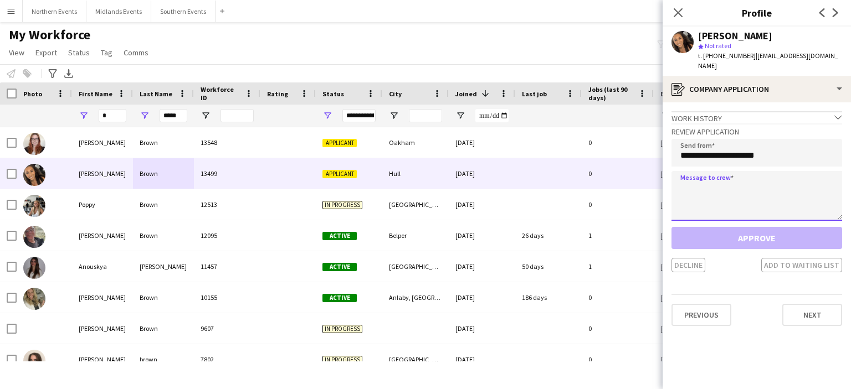
paste textarea "**********"
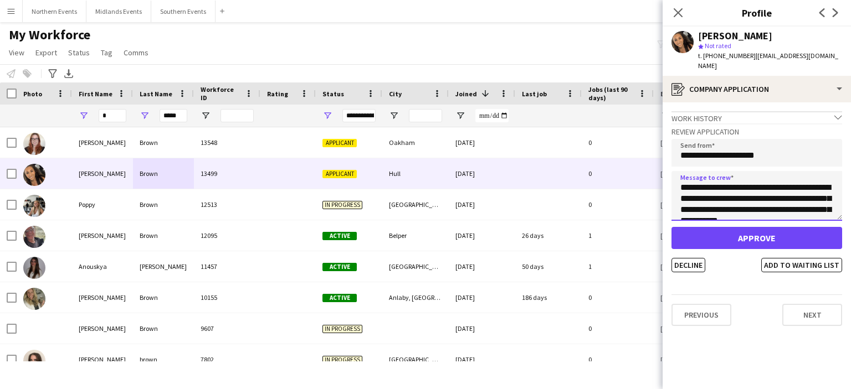
scroll to position [250, 0]
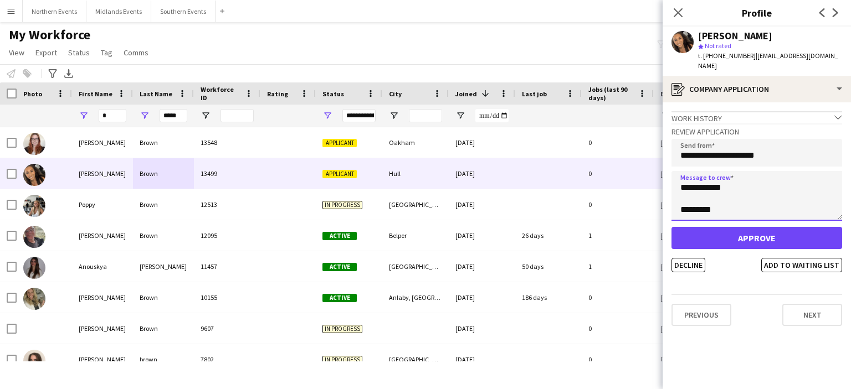
type textarea "**********"
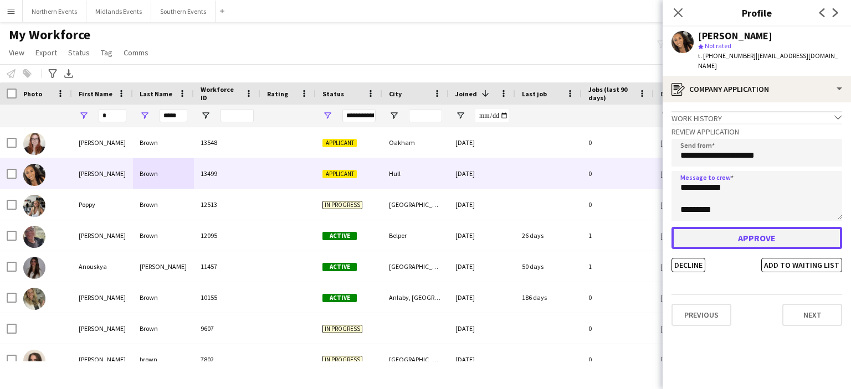
click at [776, 229] on button "Approve" at bounding box center [757, 238] width 171 height 22
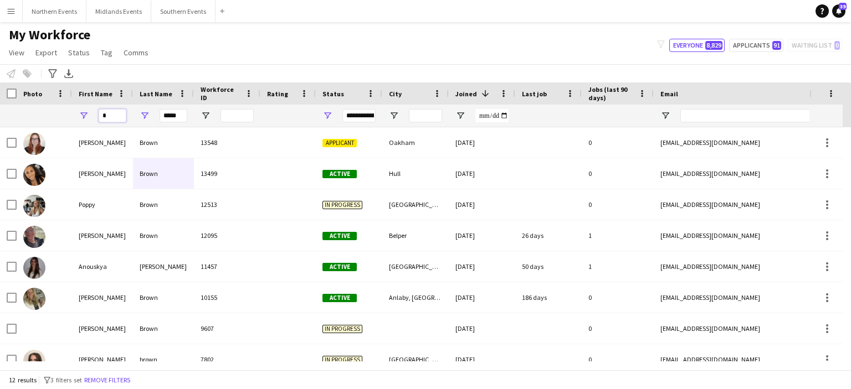
click at [107, 117] on input "*" at bounding box center [113, 115] width 28 height 13
type input "*"
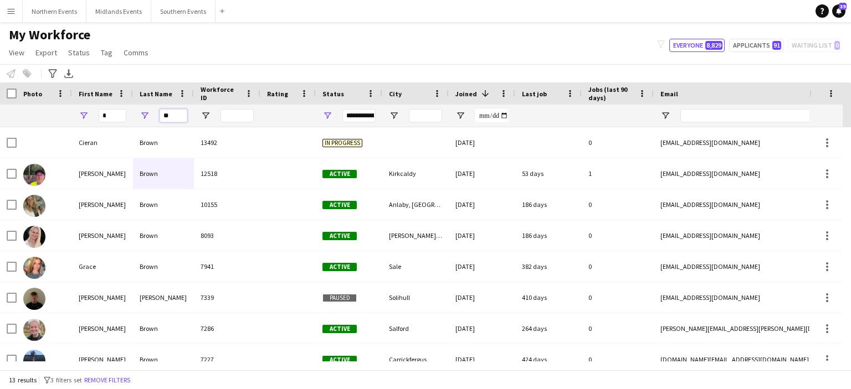
type input "*"
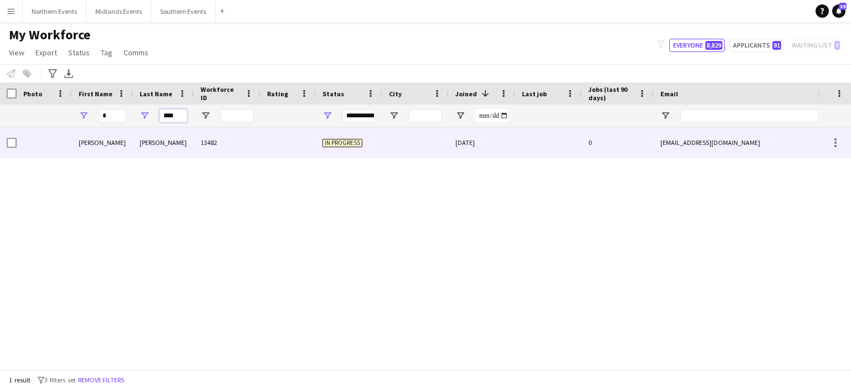
type input "****"
click at [84, 141] on div "[PERSON_NAME]" at bounding box center [102, 142] width 61 height 30
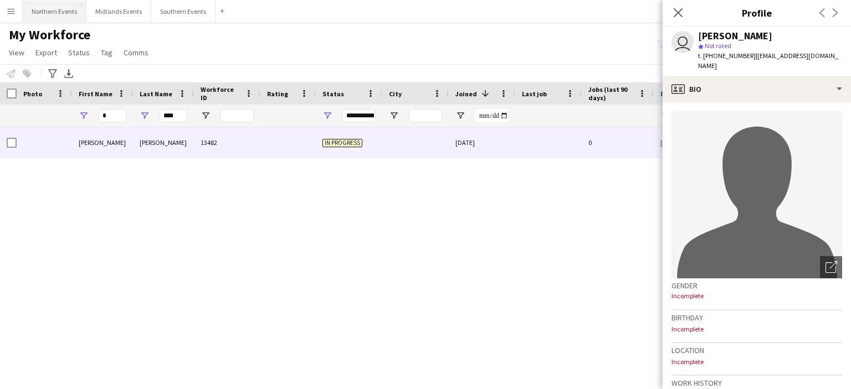
click at [64, 6] on button "Northern Events Close" at bounding box center [55, 12] width 64 height 22
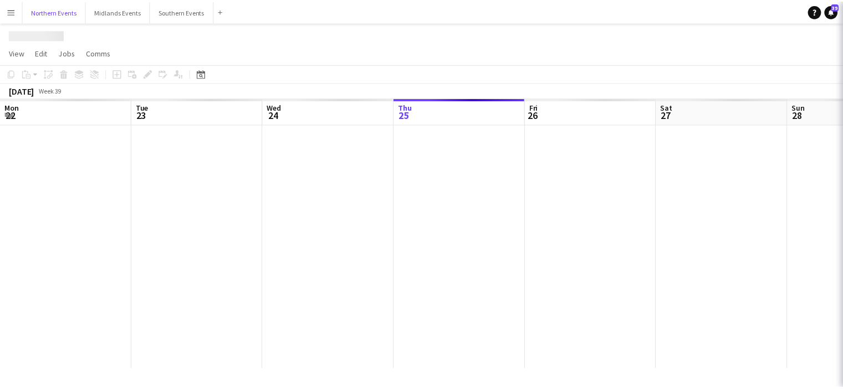
scroll to position [0, 265]
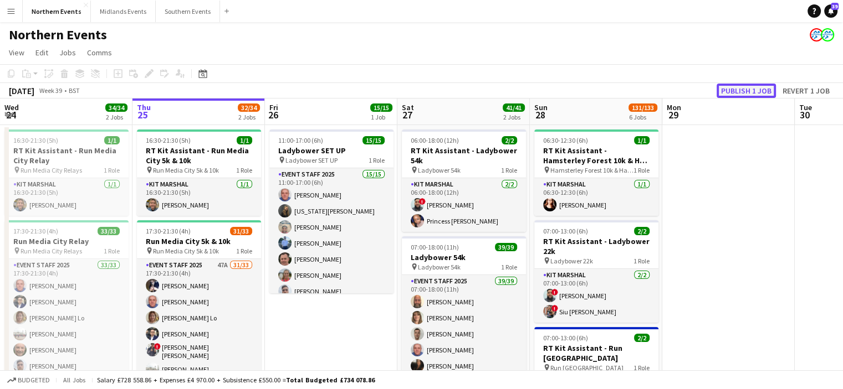
click at [747, 88] on button "Publish 1 job" at bounding box center [745, 91] width 59 height 14
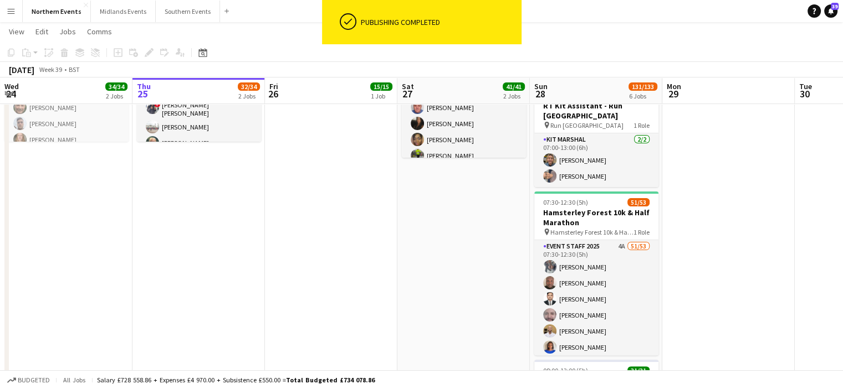
scroll to position [245, 0]
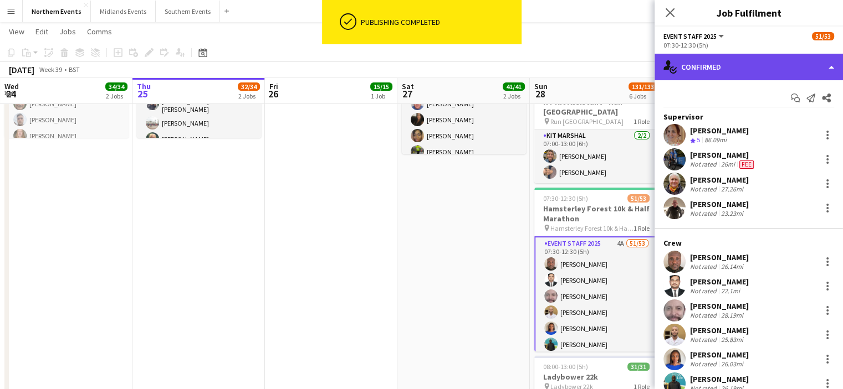
click at [709, 74] on div "single-neutral-actions-check-2 Confirmed" at bounding box center [748, 67] width 188 height 27
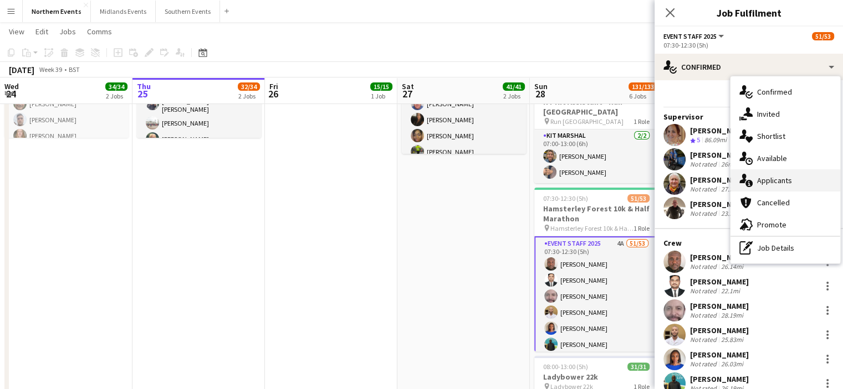
click at [789, 170] on div "single-neutral-actions-information Applicants" at bounding box center [785, 181] width 110 height 22
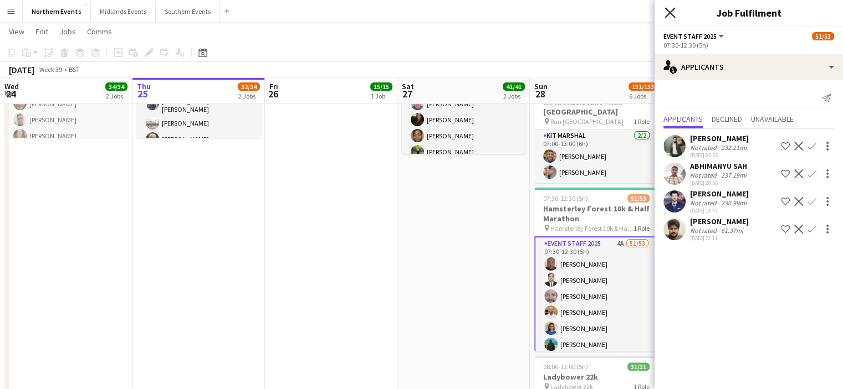
click at [669, 17] on icon "Close pop-in" at bounding box center [669, 12] width 11 height 11
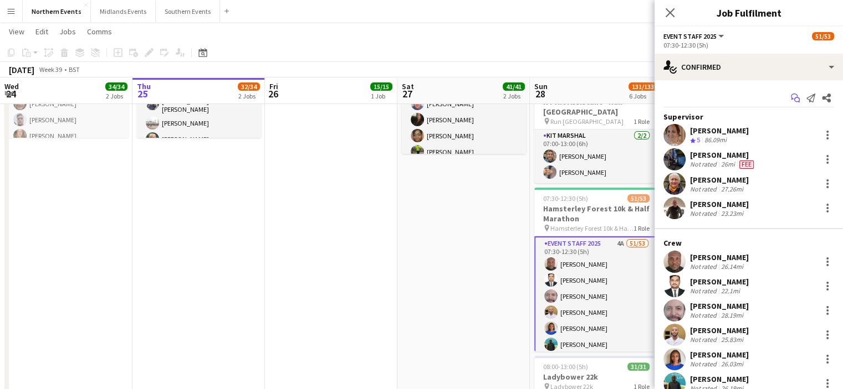
click at [791, 94] on icon "Start chat" at bounding box center [795, 98] width 9 height 9
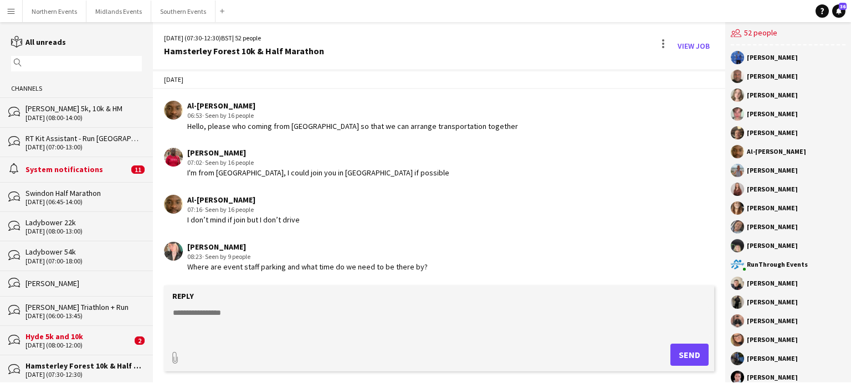
scroll to position [1373, 0]
click at [252, 321] on textarea at bounding box center [441, 321] width 539 height 29
paste textarea "**********"
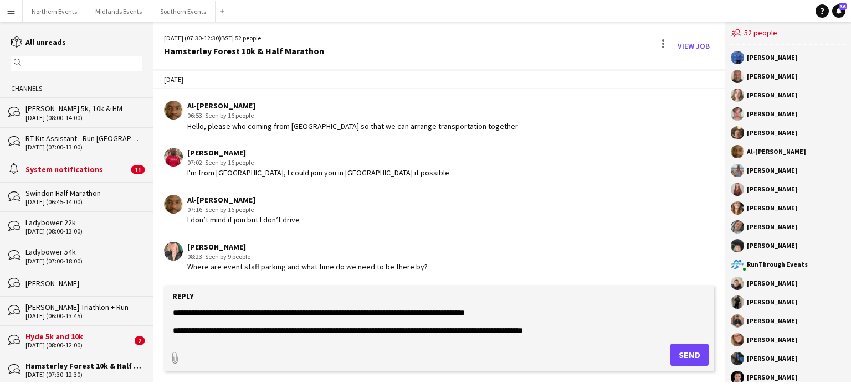
scroll to position [8, 0]
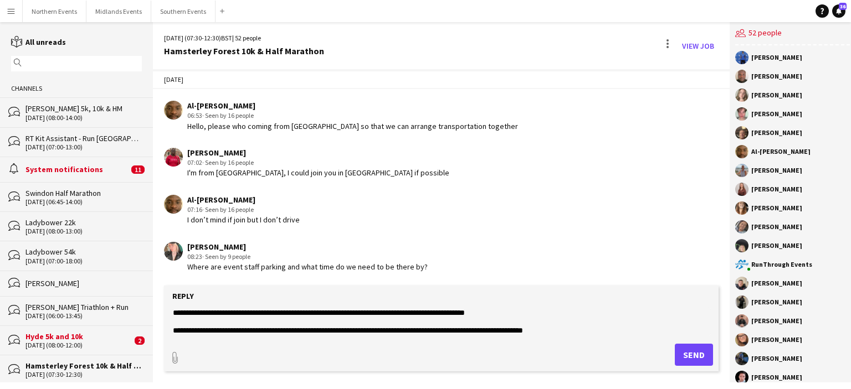
type textarea "**********"
click at [687, 354] on button "Send" at bounding box center [694, 355] width 38 height 22
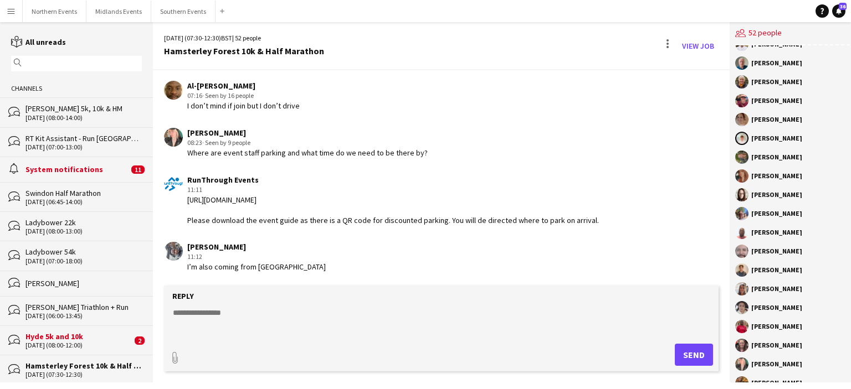
scroll to position [653, 0]
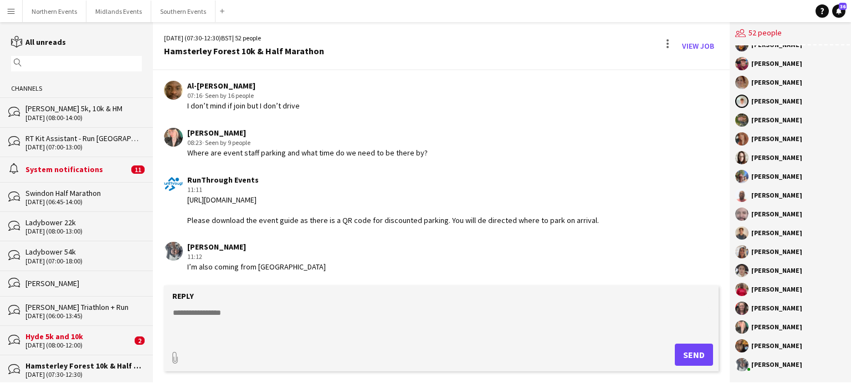
drag, startPoint x: 747, startPoint y: 71, endPoint x: 821, endPoint y: 372, distance: 309.2
click at [821, 372] on div "[PERSON_NAME] [PERSON_NAME] [PERSON_NAME] [PERSON_NAME] [PERSON_NAME] Al-[PERSO…" at bounding box center [793, 213] width 126 height 337
copy div "[PERSON_NAME] [PERSON_NAME] [PERSON_NAME] [PERSON_NAME] Al-[PERSON_NAME] [PERSO…"
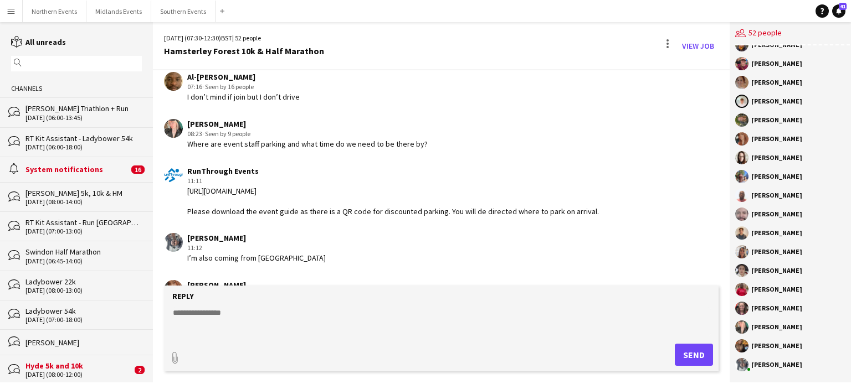
scroll to position [1581, 0]
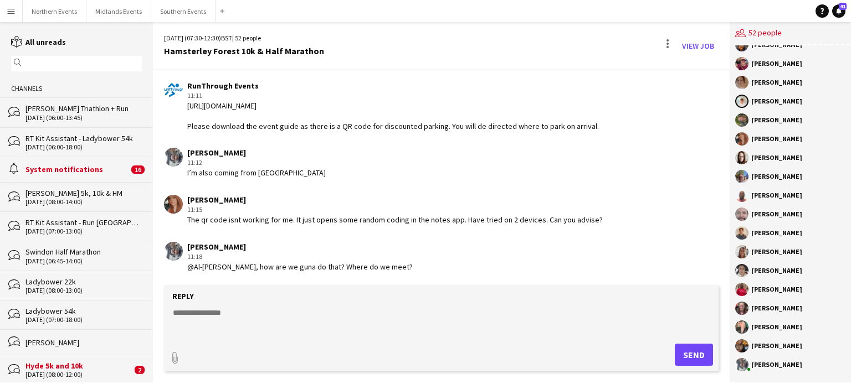
click at [222, 319] on textarea at bounding box center [441, 321] width 539 height 29
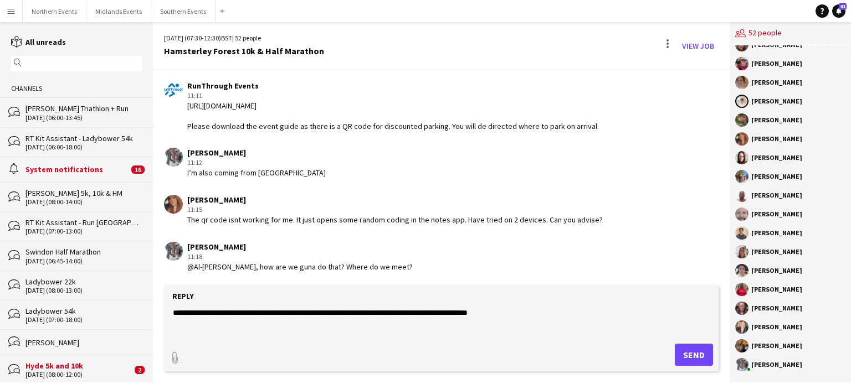
type textarea "**********"
click at [693, 356] on button "Send" at bounding box center [694, 355] width 38 height 22
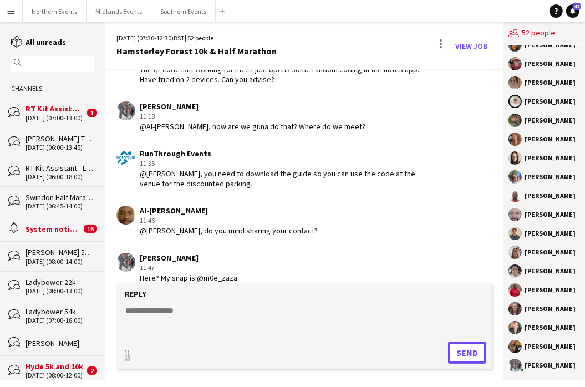
scroll to position [1873, 0]
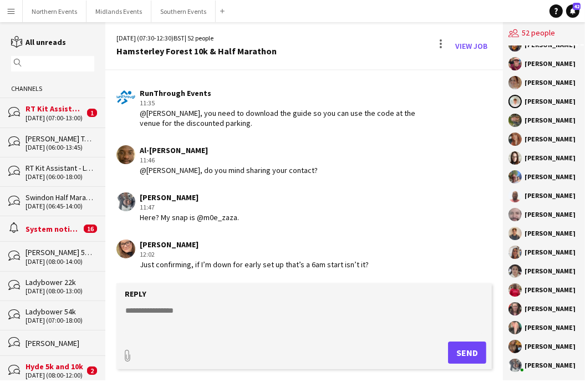
click at [201, 318] on textarea at bounding box center [304, 319] width 360 height 29
type textarea "**********"
drag, startPoint x: 468, startPoint y: 356, endPoint x: 475, endPoint y: 358, distance: 7.5
click at [475, 358] on button "Send" at bounding box center [467, 352] width 38 height 22
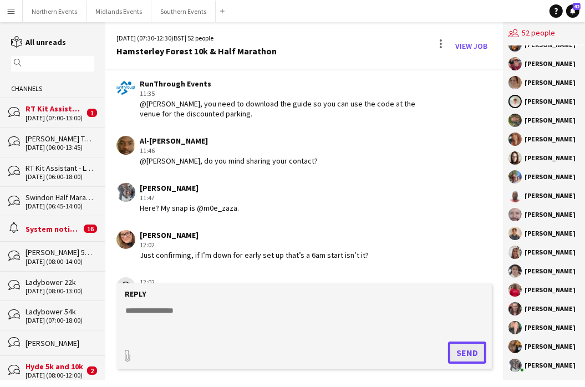
scroll to position [1920, 0]
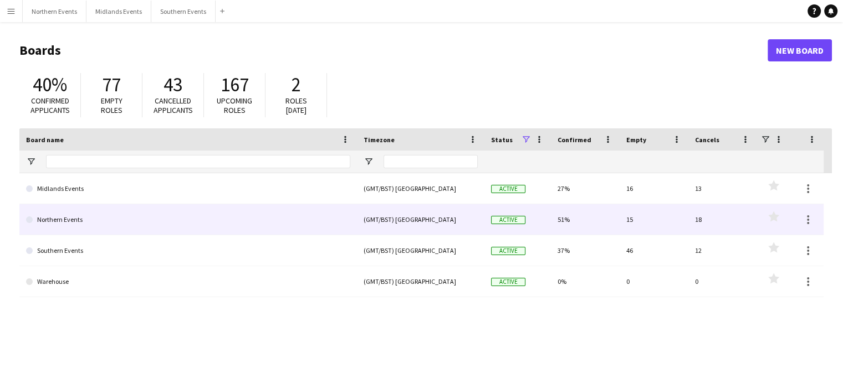
click at [65, 221] on link "Northern Events" at bounding box center [188, 219] width 324 height 31
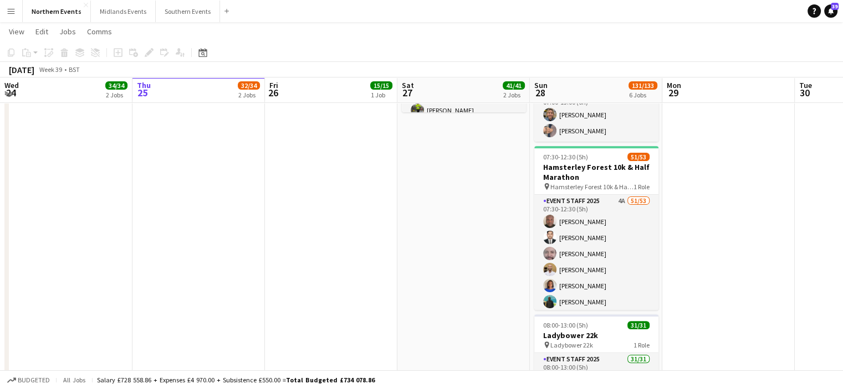
scroll to position [283, 0]
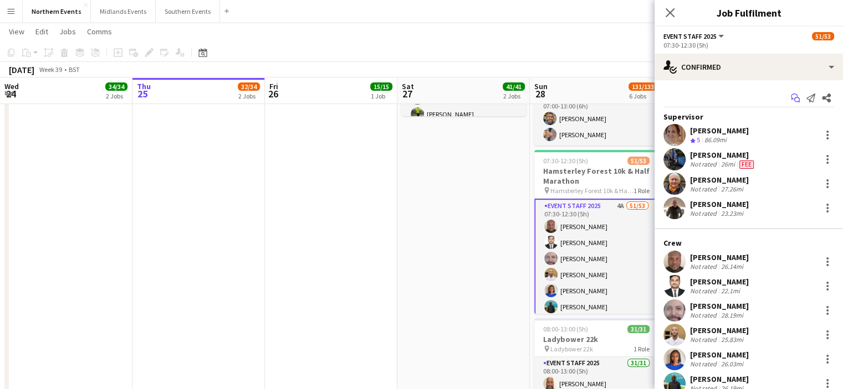
click at [583, 99] on icon "Start chat" at bounding box center [795, 98] width 9 height 9
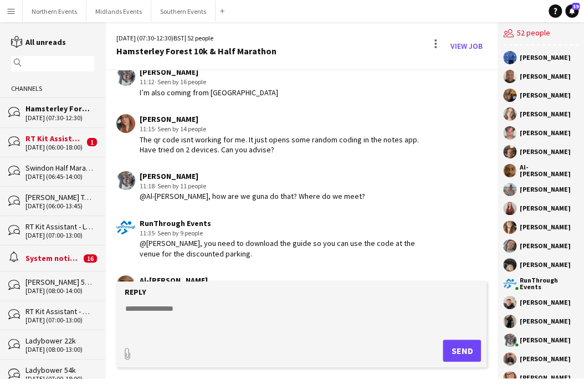
scroll to position [1578, 0]
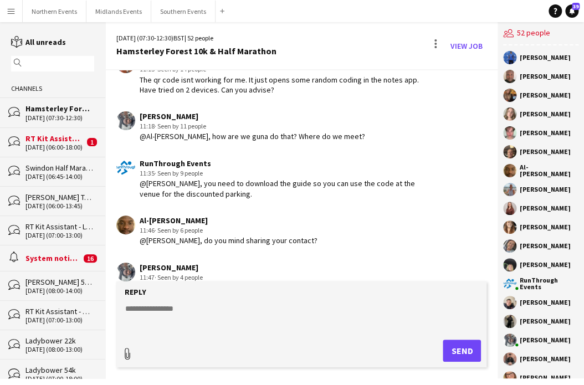
type input "**********"
click at [153, 299] on form "Reply paperclip Upload Upload" at bounding box center [301, 323] width 371 height 88
click at [143, 310] on textarea at bounding box center [304, 315] width 360 height 29
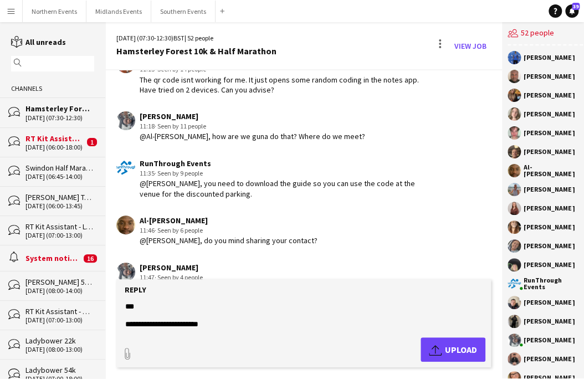
scroll to position [0, 0]
type textarea "**********"
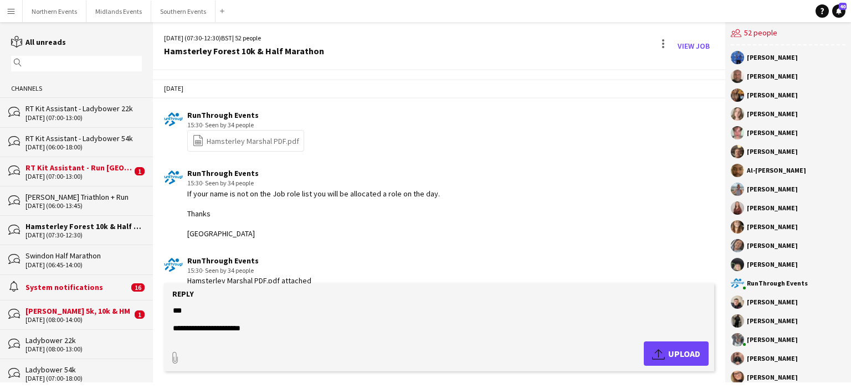
scroll to position [1662, 0]
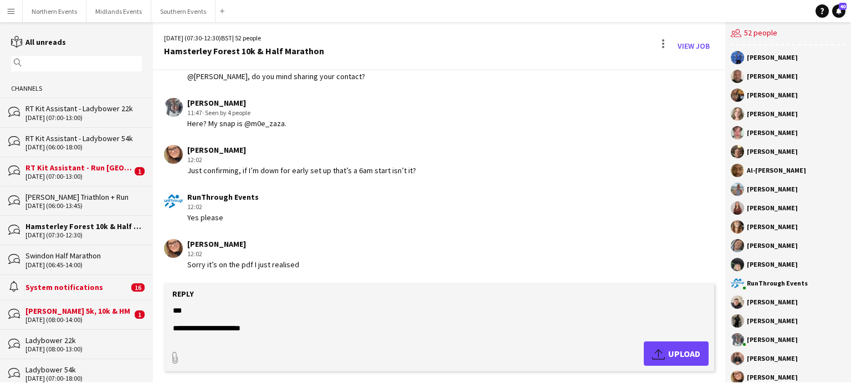
drag, startPoint x: 265, startPoint y: 325, endPoint x: 156, endPoint y: 286, distance: 116.0
click at [156, 286] on app-message-form "**********" at bounding box center [439, 333] width 572 height 99
click at [329, 211] on div "RunThrough Events 12:02 Yes please" at bounding box center [393, 207] width 458 height 30
click at [228, 320] on textarea at bounding box center [441, 319] width 539 height 29
paste textarea "**********"
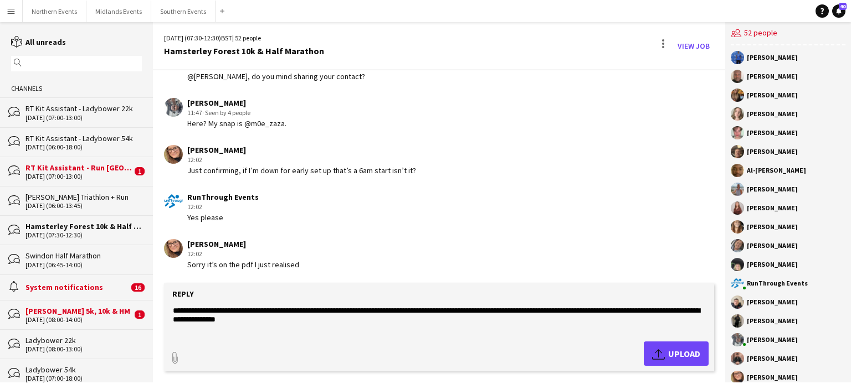
type textarea "**********"
click at [667, 351] on app-icon "Upload" at bounding box center [660, 353] width 16 height 13
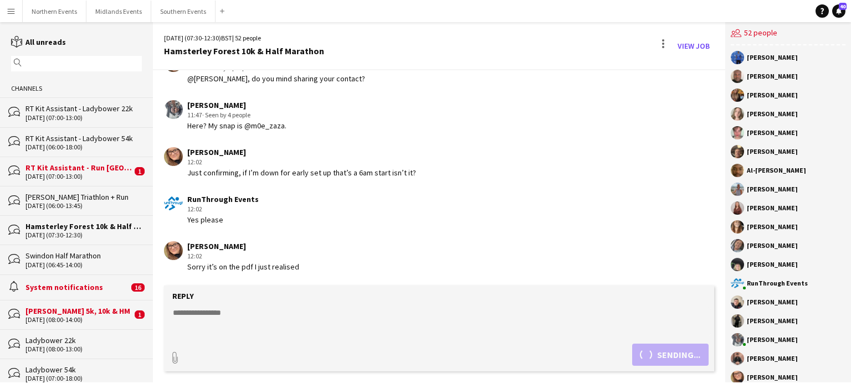
scroll to position [1753, 0]
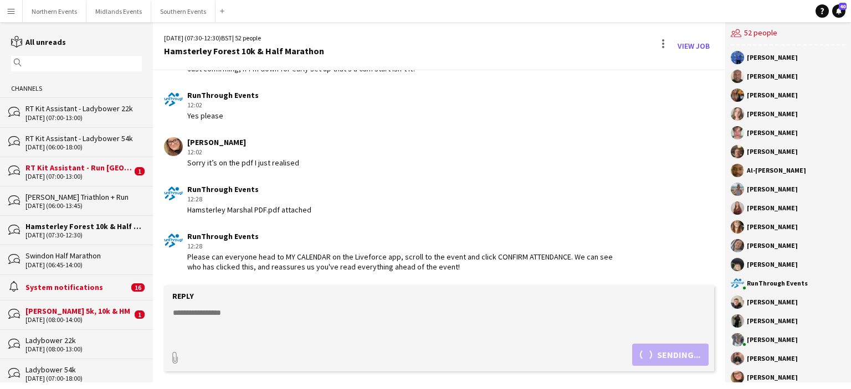
click at [87, 65] on input "text" at bounding box center [81, 64] width 115 height 10
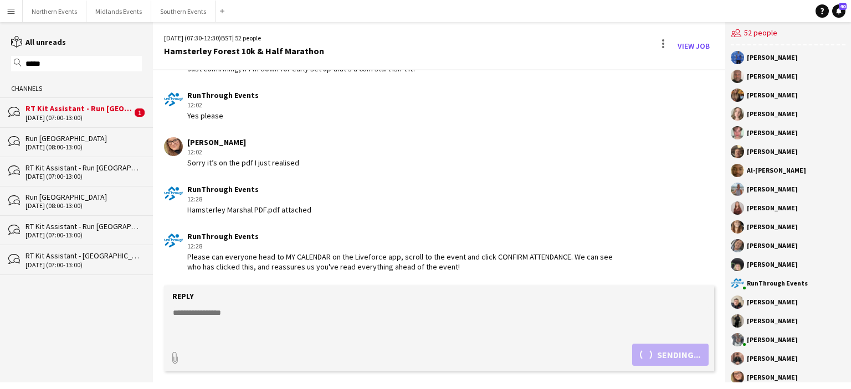
type input "*****"
click at [63, 139] on div "Run [GEOGRAPHIC_DATA]" at bounding box center [83, 139] width 116 height 10
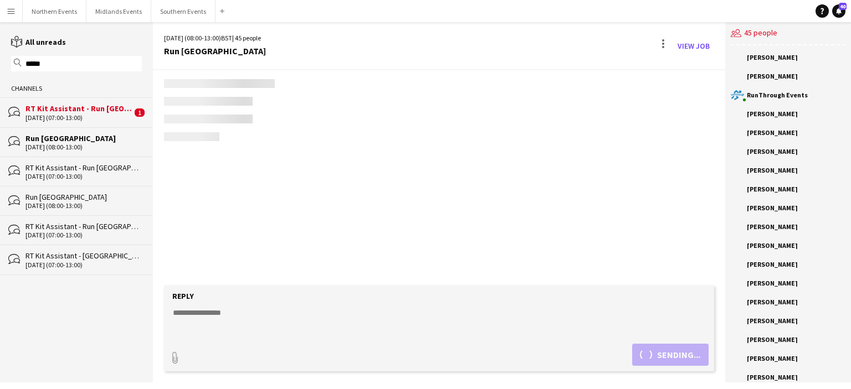
scroll to position [360, 0]
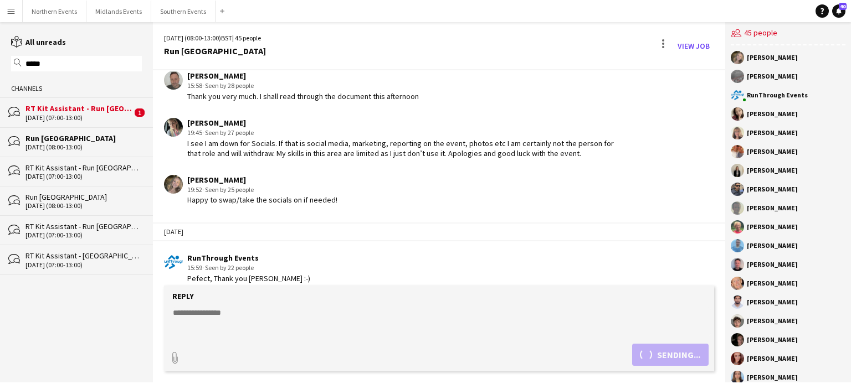
click at [215, 319] on textarea at bounding box center [441, 321] width 539 height 29
paste textarea "**********"
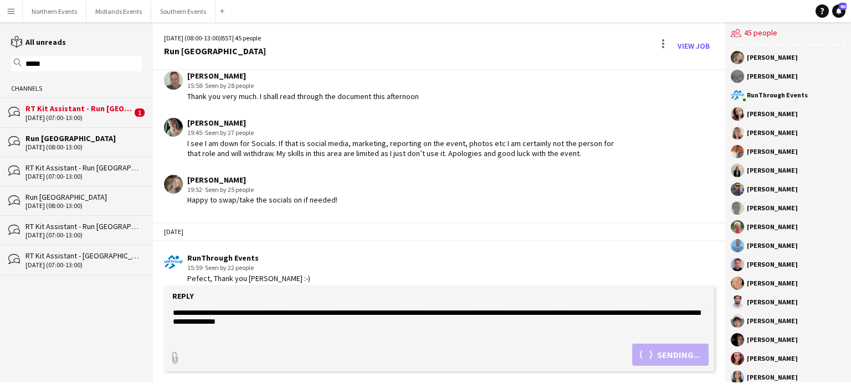
type textarea "**********"
click at [674, 357] on div "paperclip Sending..." at bounding box center [439, 355] width 539 height 22
click at [44, 15] on button "Northern Events Close" at bounding box center [55, 12] width 64 height 22
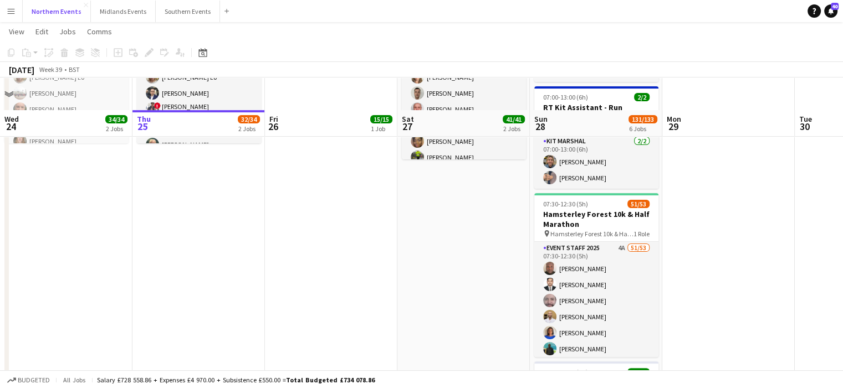
scroll to position [276, 0]
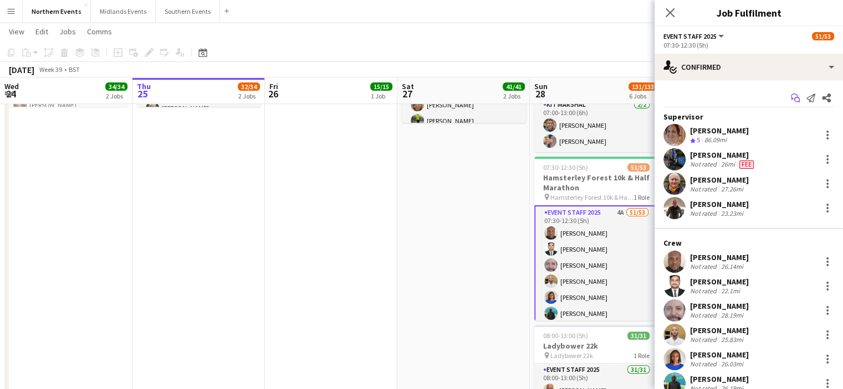
click at [791, 98] on icon "Start chat" at bounding box center [795, 98] width 9 height 9
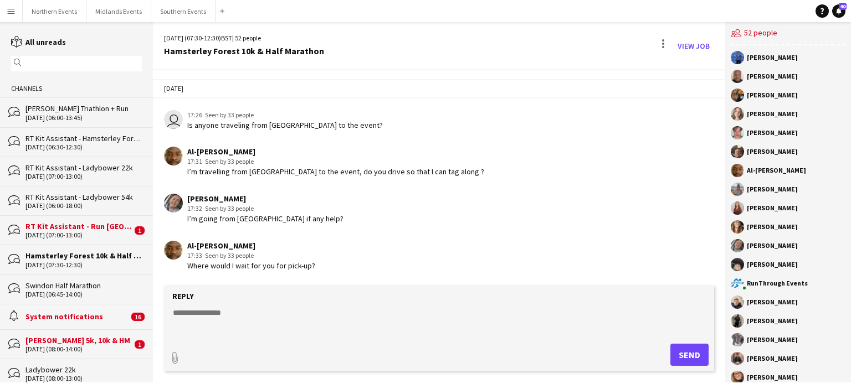
scroll to position [1454, 0]
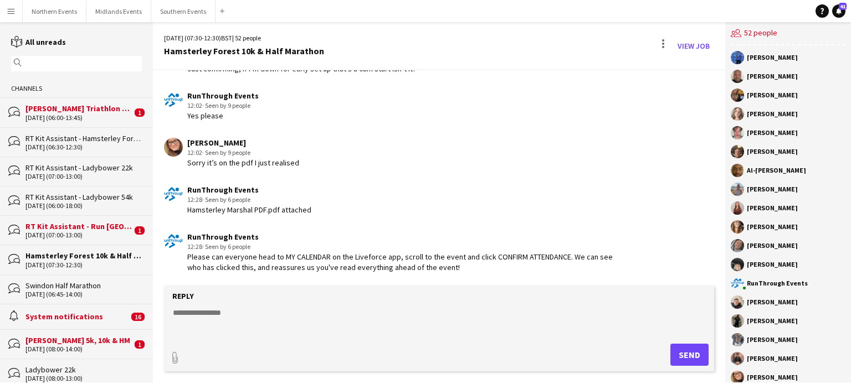
click at [89, 223] on div "RT Kit Assistant - Run [GEOGRAPHIC_DATA]" at bounding box center [78, 227] width 106 height 10
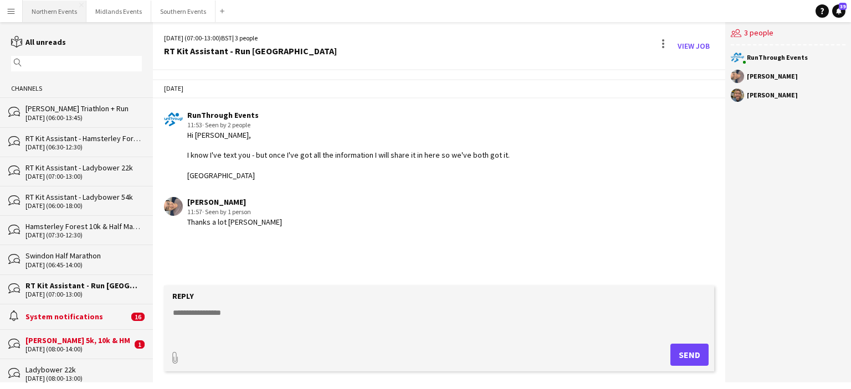
click at [53, 15] on button "Northern Events Close" at bounding box center [55, 12] width 64 height 22
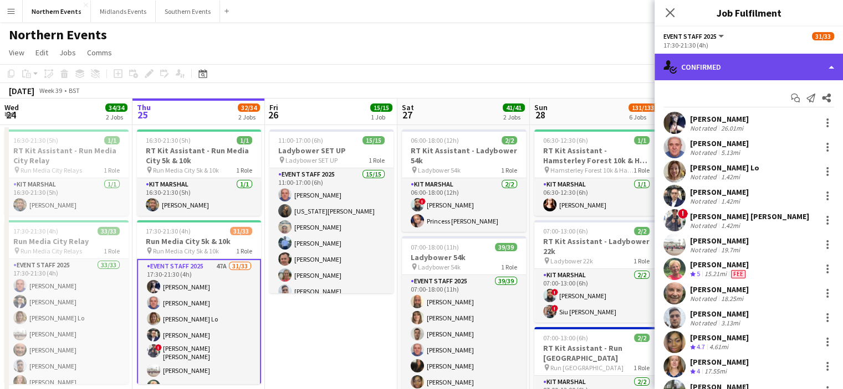
click at [751, 69] on div "single-neutral-actions-check-2 Confirmed" at bounding box center [748, 67] width 188 height 27
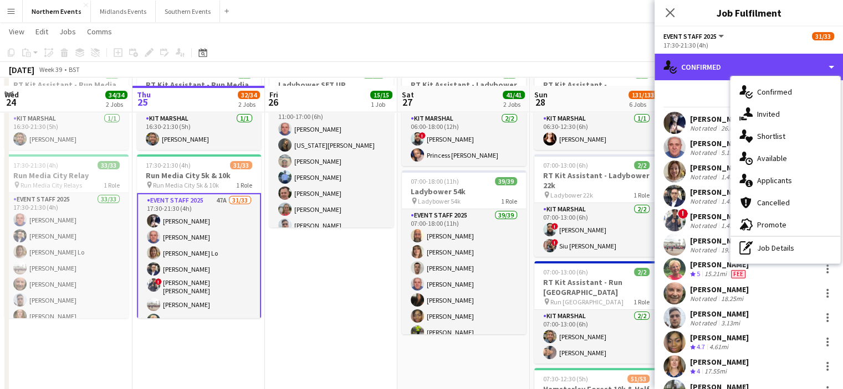
scroll to position [84, 0]
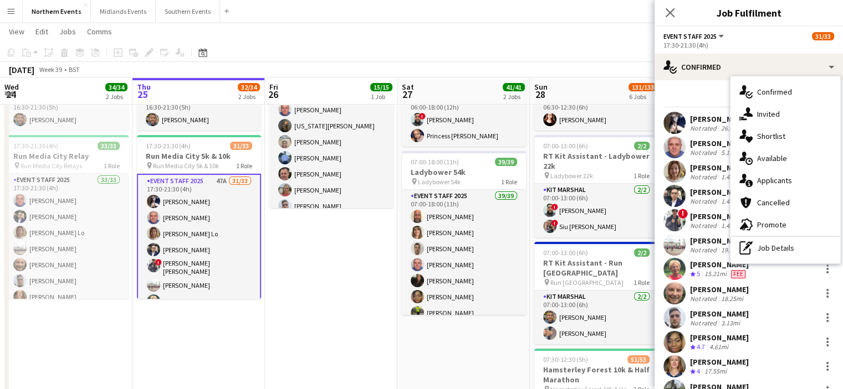
click at [726, 185] on div "Wai Wong Not rated 1.42mi" at bounding box center [748, 196] width 188 height 22
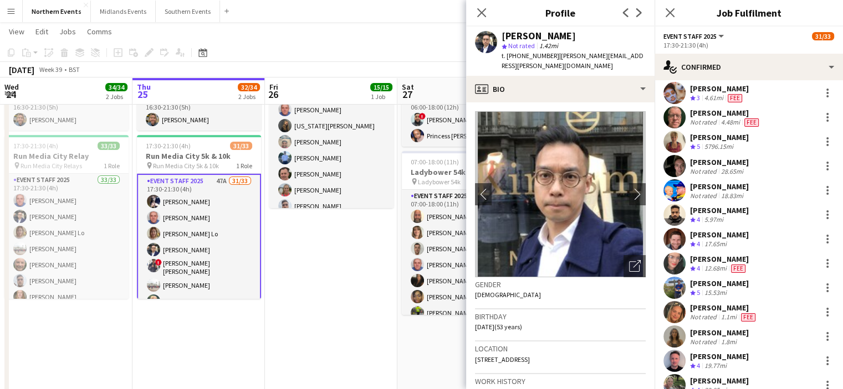
scroll to position [325, 0]
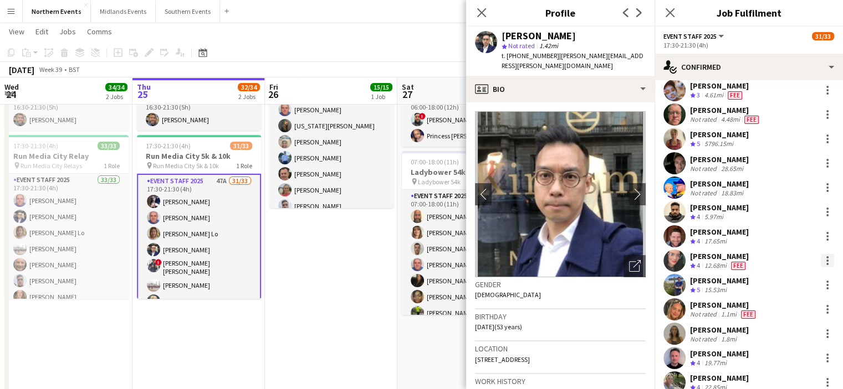
click at [821, 264] on div at bounding box center [827, 260] width 13 height 13
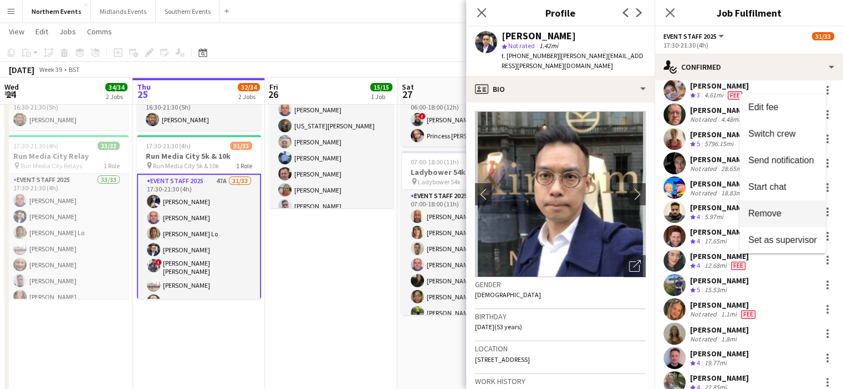
click at [777, 217] on span "Remove" at bounding box center [764, 213] width 33 height 9
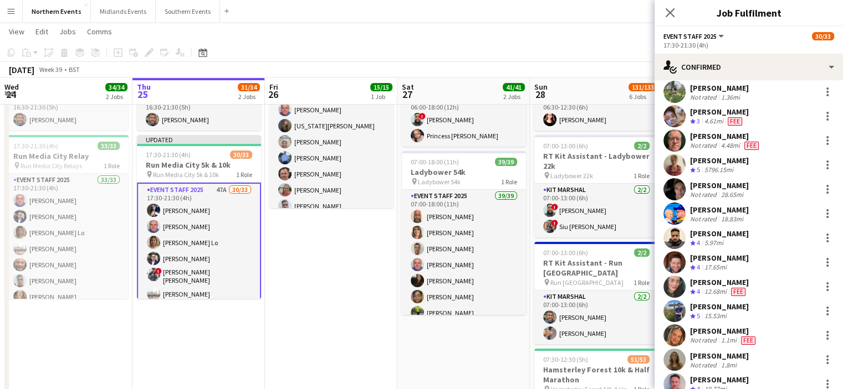
scroll to position [0, 0]
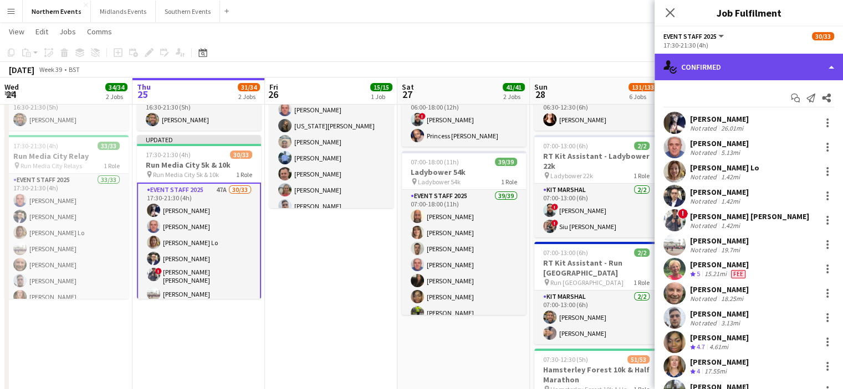
click at [746, 68] on div "single-neutral-actions-check-2 Confirmed" at bounding box center [748, 67] width 188 height 27
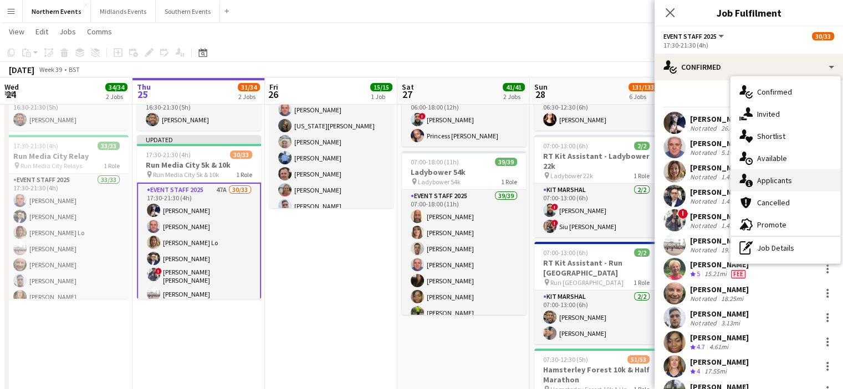
click at [760, 180] on span "Applicants" at bounding box center [774, 181] width 35 height 10
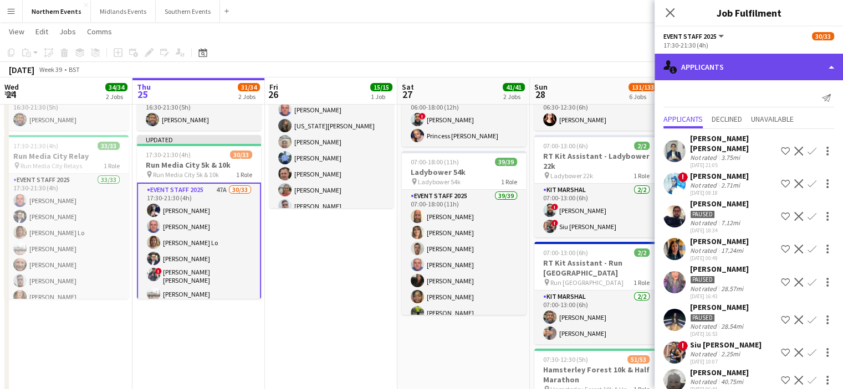
click at [754, 68] on div "single-neutral-actions-information Applicants" at bounding box center [748, 67] width 188 height 27
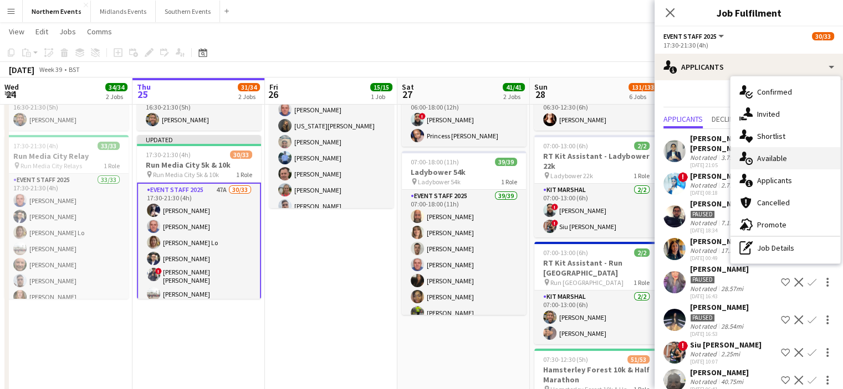
click at [776, 151] on div "single-neutral-actions-upload Available" at bounding box center [785, 158] width 110 height 22
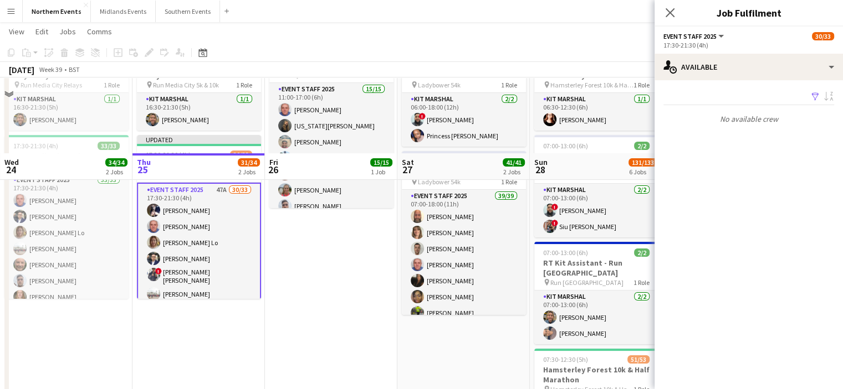
scroll to position [175, 0]
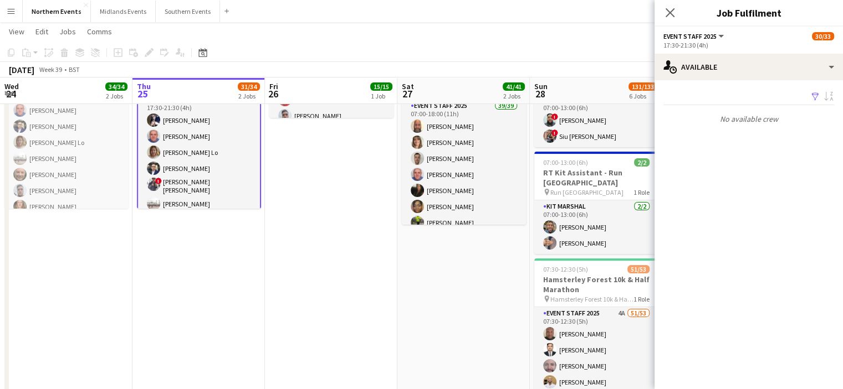
click at [760, 80] on div "Filter Sort asc No available crew Rating: 0 - 5 0 5 Distance: 1mi - 1001mi+ 100…" at bounding box center [748, 108] width 188 height 57
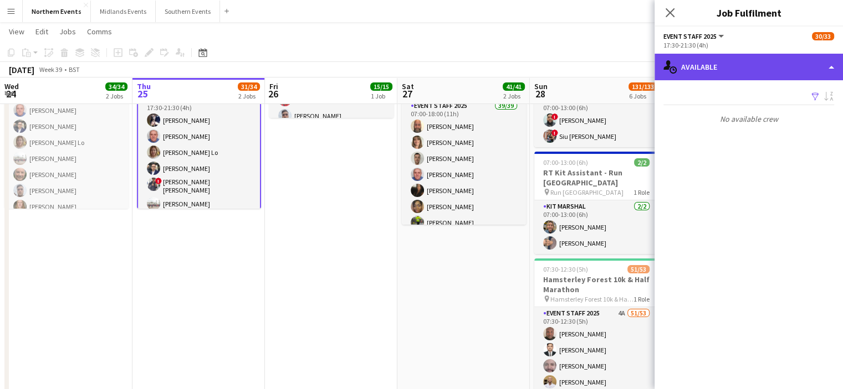
click at [760, 78] on div "single-neutral-actions-upload Available" at bounding box center [748, 67] width 188 height 27
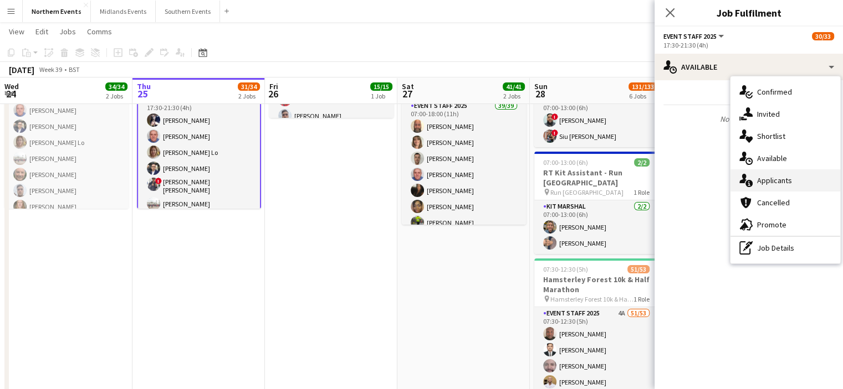
click at [775, 178] on span "Applicants" at bounding box center [774, 181] width 35 height 10
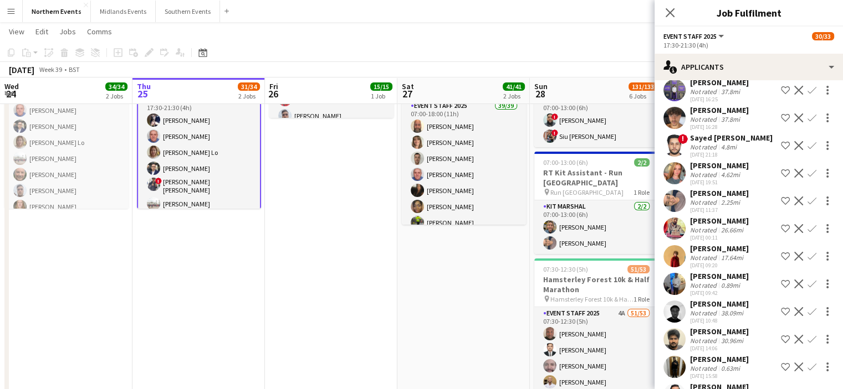
scroll to position [828, 0]
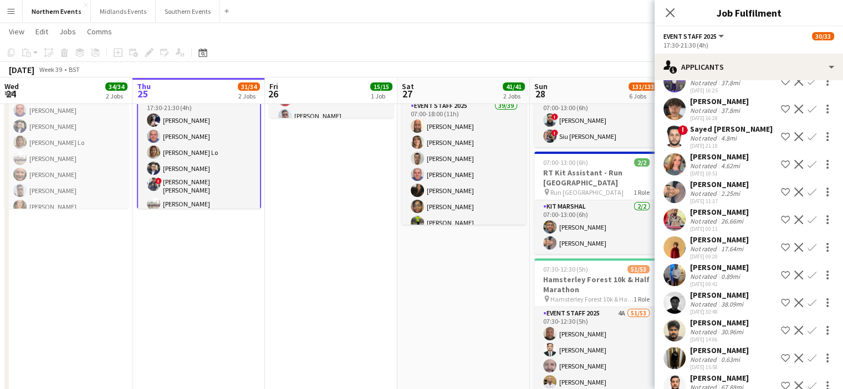
click at [807, 188] on app-icon "Confirm" at bounding box center [811, 192] width 9 height 9
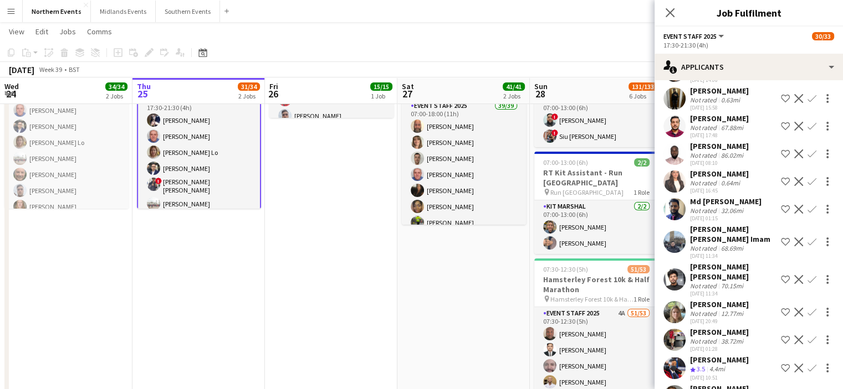
scroll to position [1395, 0]
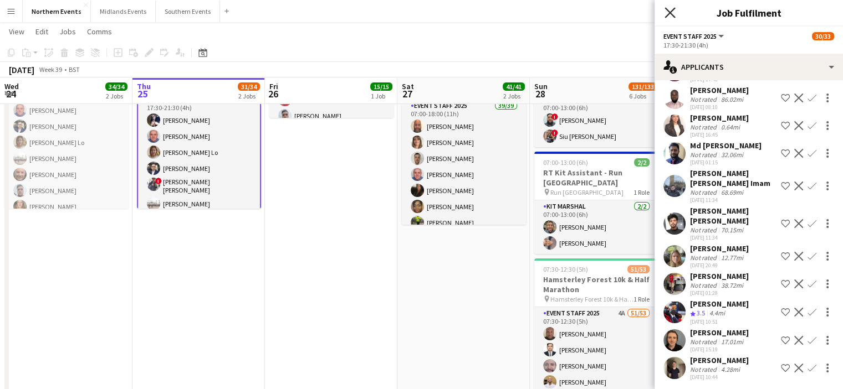
click at [667, 12] on icon "Close pop-in" at bounding box center [669, 12] width 11 height 11
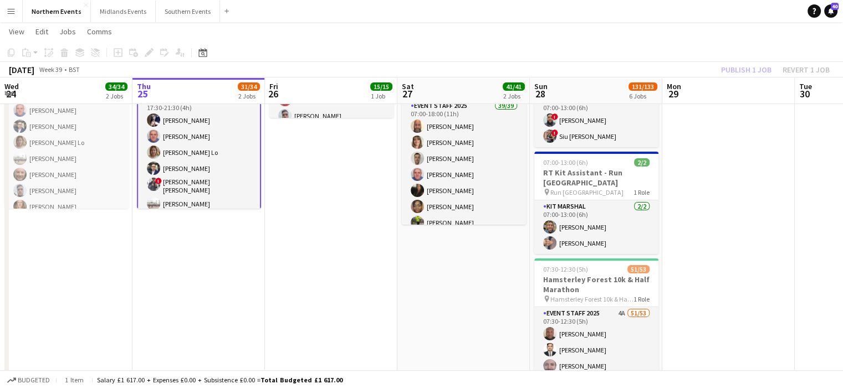
click at [19, 13] on button "Menu" at bounding box center [11, 11] width 22 height 22
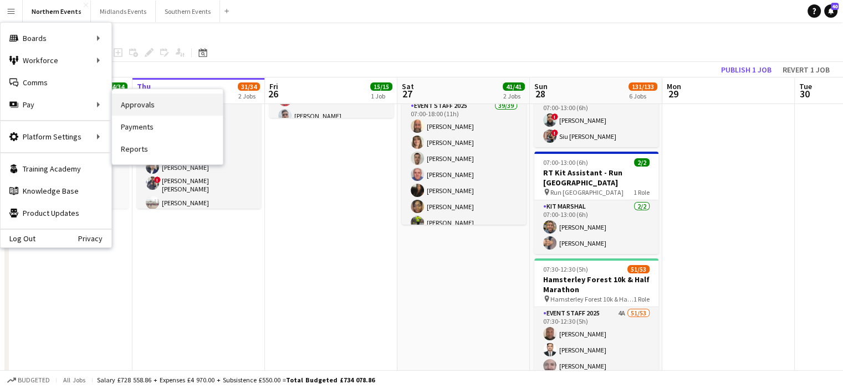
click at [135, 106] on link "Approvals" at bounding box center [167, 105] width 111 height 22
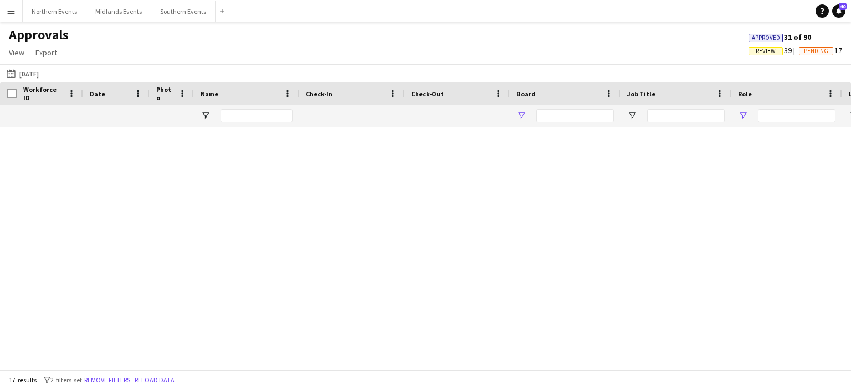
type input "**"
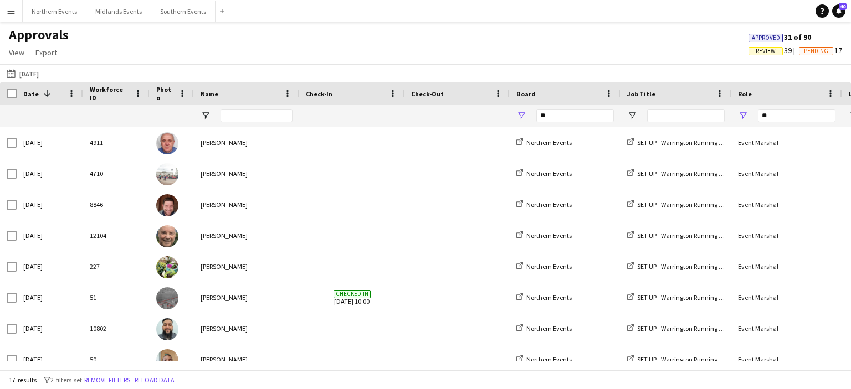
click at [16, 12] on button "Menu" at bounding box center [11, 11] width 22 height 22
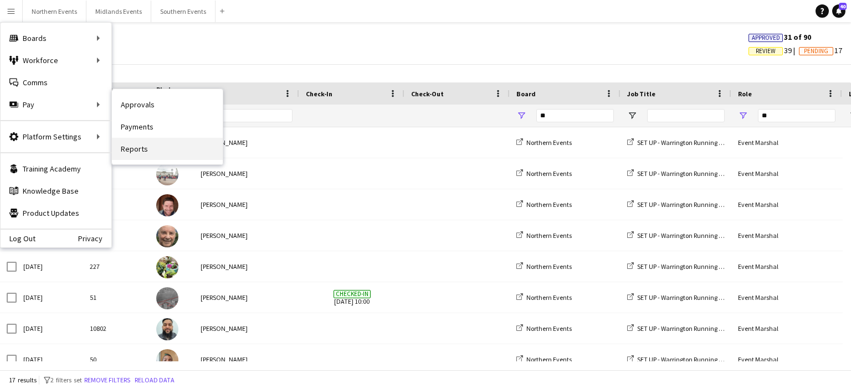
click at [135, 146] on link "Reports" at bounding box center [167, 149] width 111 height 22
